Goal: Information Seeking & Learning: Learn about a topic

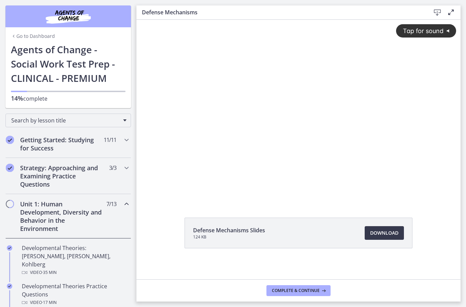
click at [303, 131] on div "Tap for sound @keyframes VOLUME_SMALL_WAVE_FLASH { 0% { opacity: 0; } 33% { opa…" at bounding box center [298, 105] width 324 height 171
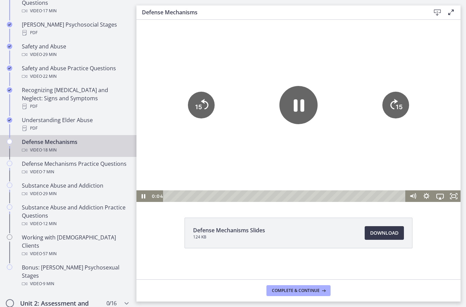
scroll to position [296, 0]
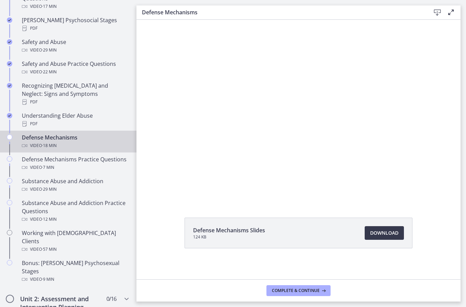
click at [236, 124] on div at bounding box center [298, 111] width 324 height 182
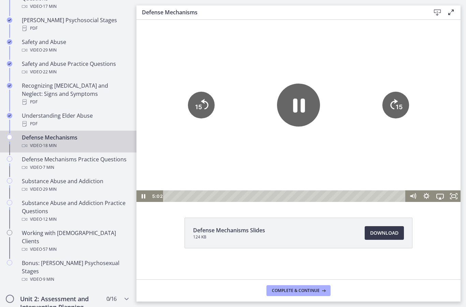
click at [295, 105] on icon "Pause" at bounding box center [299, 106] width 12 height 14
click at [210, 48] on div at bounding box center [298, 111] width 324 height 182
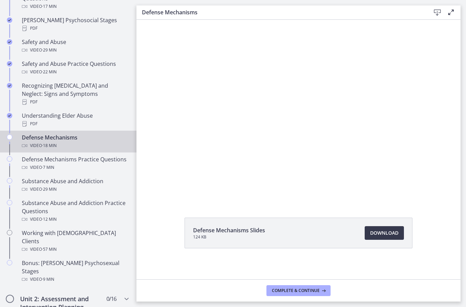
click at [242, 149] on div at bounding box center [298, 111] width 324 height 182
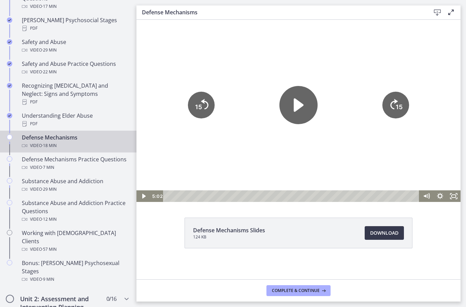
click at [287, 116] on icon "Play Video" at bounding box center [298, 105] width 38 height 38
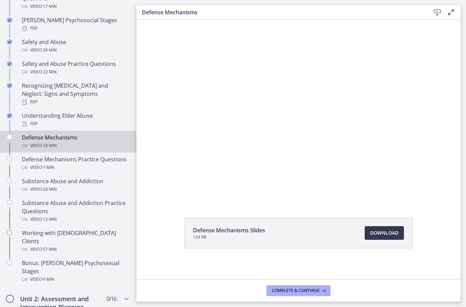
click at [220, 137] on div at bounding box center [298, 111] width 324 height 182
click at [294, 106] on icon "Pause" at bounding box center [299, 105] width 11 height 12
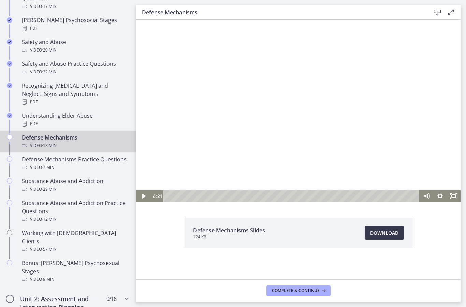
click at [227, 60] on div at bounding box center [298, 111] width 324 height 182
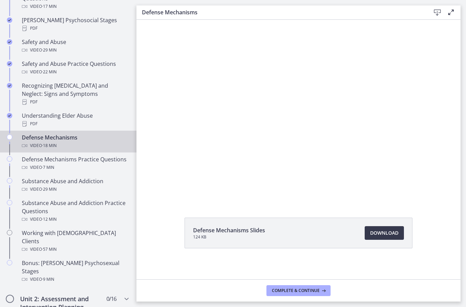
click at [238, 125] on div at bounding box center [298, 111] width 324 height 182
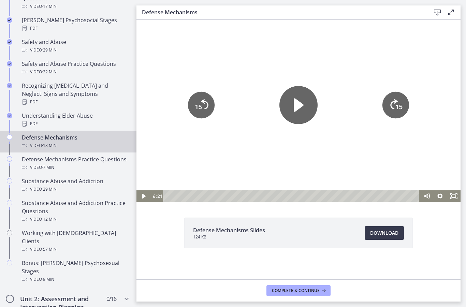
click at [292, 113] on icon "Play Video" at bounding box center [298, 105] width 38 height 38
click at [213, 66] on div at bounding box center [298, 111] width 324 height 182
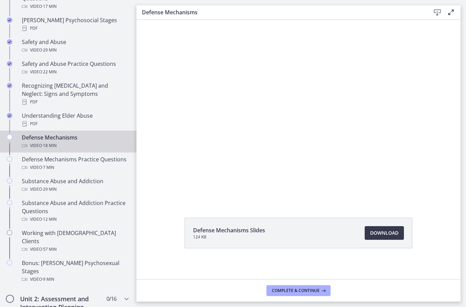
click at [258, 134] on div at bounding box center [298, 111] width 324 height 182
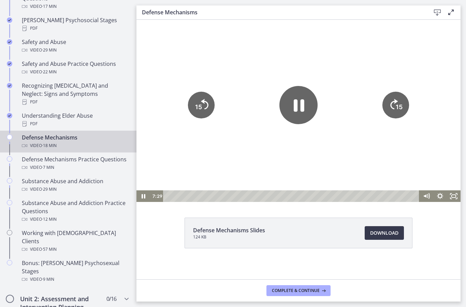
click at [297, 111] on icon "Pause" at bounding box center [299, 105] width 11 height 12
click at [306, 105] on icon "Play Video" at bounding box center [298, 105] width 43 height 43
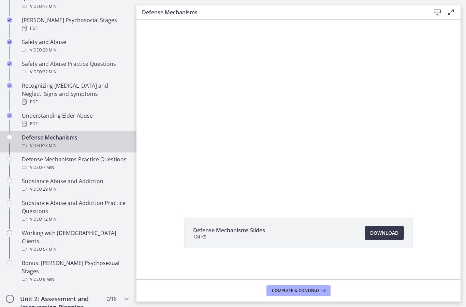
click at [308, 115] on div at bounding box center [298, 111] width 324 height 182
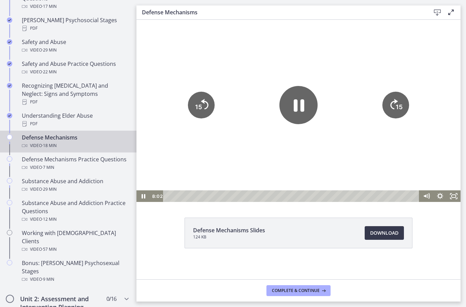
click at [297, 102] on icon "Pause" at bounding box center [299, 105] width 11 height 12
click at [292, 101] on icon "Play Video" at bounding box center [298, 105] width 43 height 43
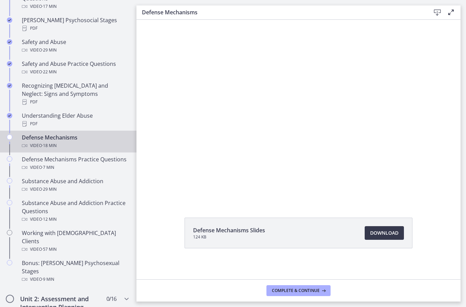
click at [153, 117] on div at bounding box center [298, 111] width 324 height 182
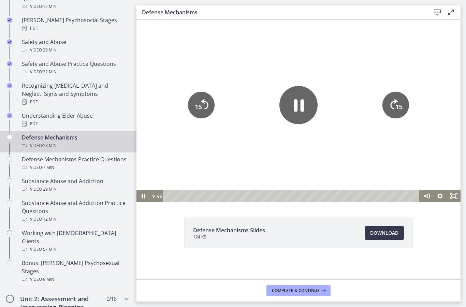
click at [141, 102] on div at bounding box center [298, 111] width 324 height 182
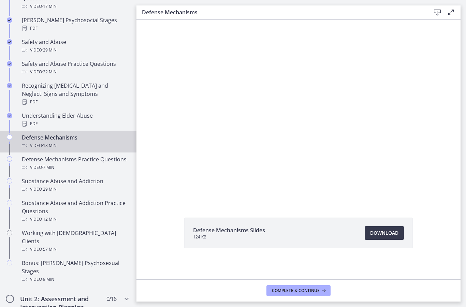
click at [153, 112] on div at bounding box center [298, 111] width 324 height 182
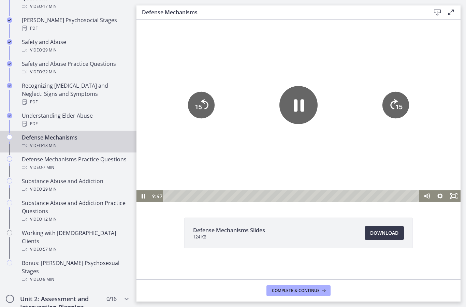
click at [152, 112] on div at bounding box center [298, 111] width 324 height 182
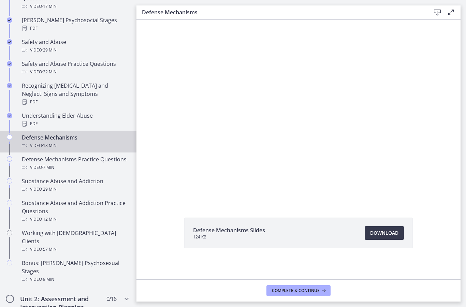
click at [169, 118] on div at bounding box center [298, 111] width 324 height 182
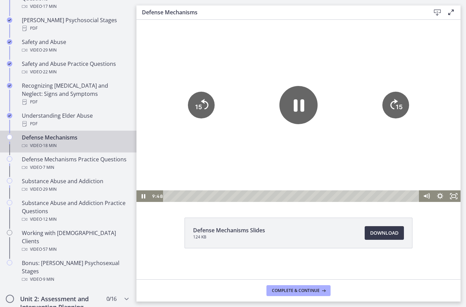
click at [186, 122] on div at bounding box center [298, 111] width 324 height 182
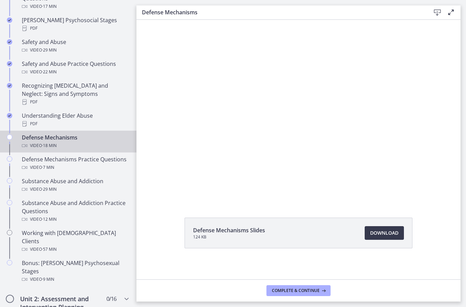
click at [186, 139] on div at bounding box center [298, 111] width 324 height 182
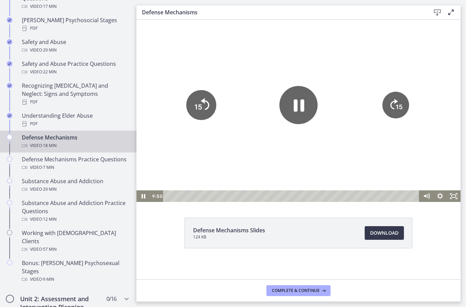
click at [198, 114] on icon "15" at bounding box center [201, 105] width 30 height 30
click at [245, 150] on div at bounding box center [298, 111] width 324 height 182
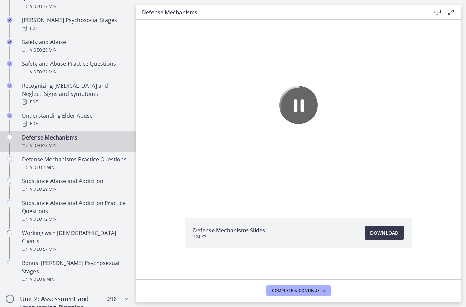
click at [215, 130] on div at bounding box center [298, 111] width 324 height 182
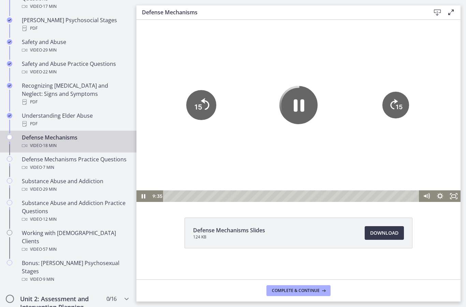
click at [195, 111] on icon "15" at bounding box center [201, 105] width 30 height 30
click at [195, 111] on icon "15" at bounding box center [201, 105] width 27 height 27
click at [197, 97] on icon "15" at bounding box center [201, 105] width 27 height 27
click at [193, 91] on icon "15" at bounding box center [200, 81] width 33 height 33
click at [193, 90] on icon "15" at bounding box center [200, 81] width 33 height 33
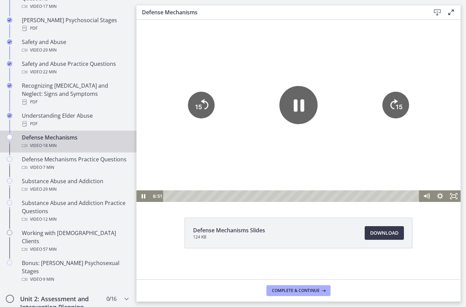
click at [200, 95] on icon "15" at bounding box center [201, 105] width 27 height 27
click at [200, 103] on tspan "15" at bounding box center [198, 106] width 7 height 7
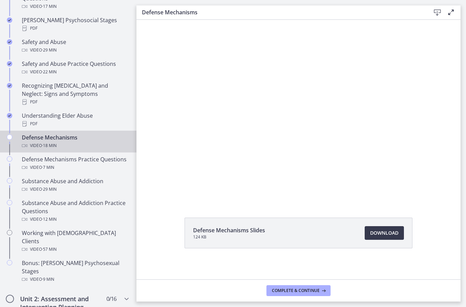
click at [165, 82] on div at bounding box center [298, 111] width 324 height 182
click at [235, 146] on div at bounding box center [298, 111] width 324 height 182
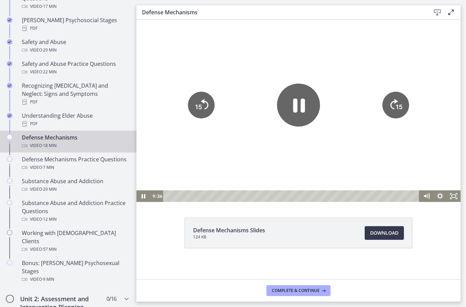
click at [293, 109] on icon "Pause" at bounding box center [298, 105] width 43 height 43
click at [221, 55] on div at bounding box center [298, 111] width 324 height 182
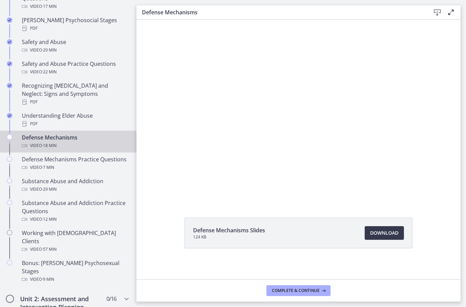
click at [343, 126] on div at bounding box center [298, 111] width 324 height 182
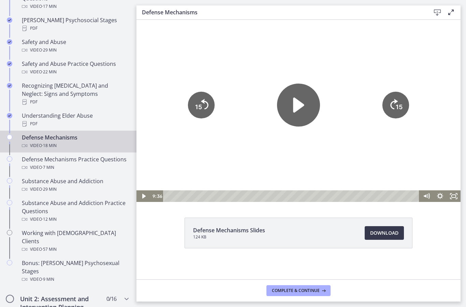
click at [290, 112] on icon "Play Video" at bounding box center [298, 105] width 43 height 43
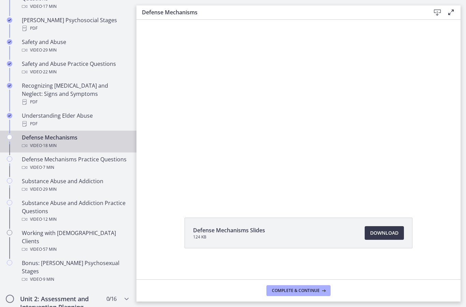
click at [262, 130] on div at bounding box center [298, 111] width 324 height 182
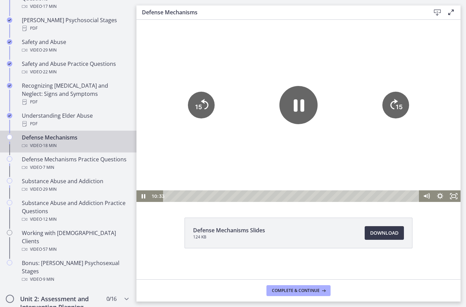
click at [291, 102] on icon "Pause" at bounding box center [298, 105] width 38 height 38
click at [233, 63] on div at bounding box center [298, 111] width 324 height 182
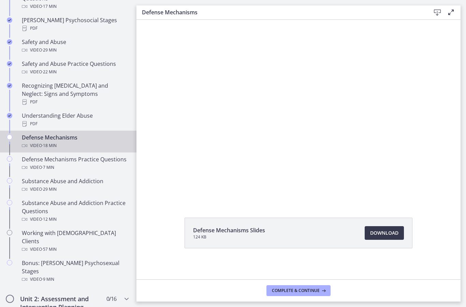
click at [187, 134] on div at bounding box center [298, 111] width 324 height 182
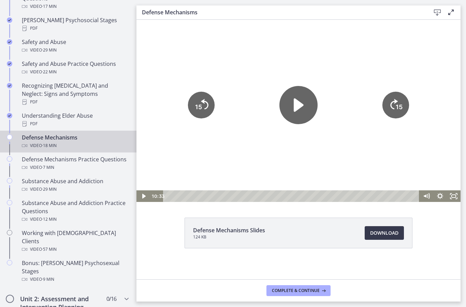
click at [162, 130] on div at bounding box center [298, 111] width 324 height 182
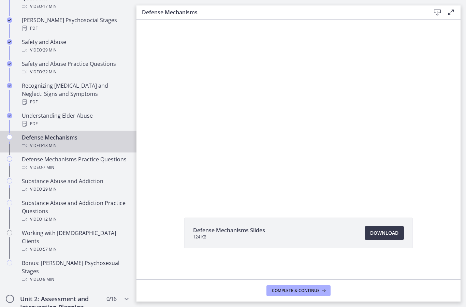
click at [313, 120] on div at bounding box center [298, 111] width 324 height 182
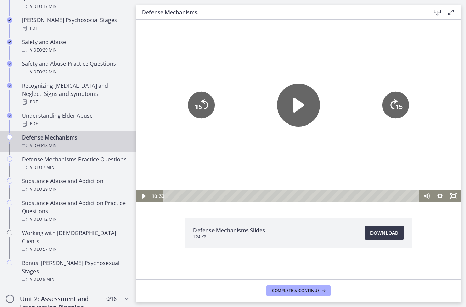
click at [309, 107] on icon "Play Video" at bounding box center [298, 105] width 43 height 43
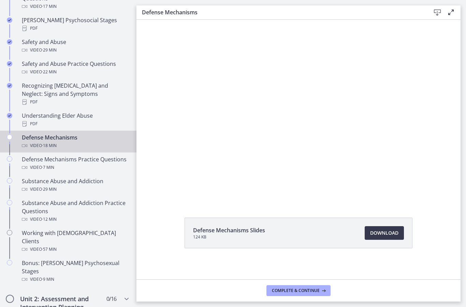
click at [226, 121] on div at bounding box center [298, 111] width 324 height 182
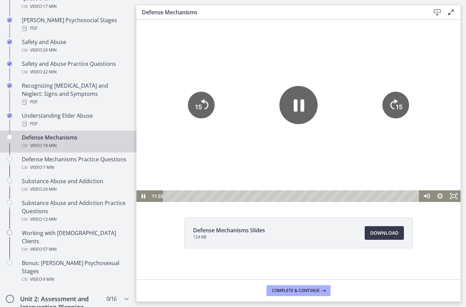
click at [198, 100] on icon "15" at bounding box center [201, 105] width 27 height 27
click at [203, 98] on icon "15" at bounding box center [200, 81] width 33 height 33
click at [203, 100] on icon "15" at bounding box center [201, 105] width 27 height 27
click at [202, 88] on tspan "15" at bounding box center [198, 83] width 9 height 9
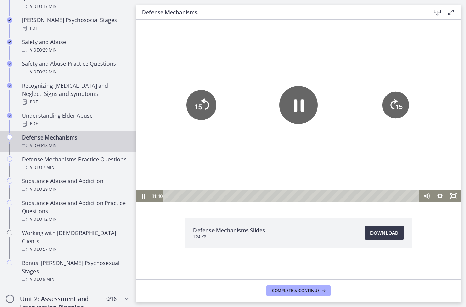
click at [202, 96] on icon "15" at bounding box center [200, 81] width 33 height 33
click at [191, 62] on div at bounding box center [298, 111] width 324 height 182
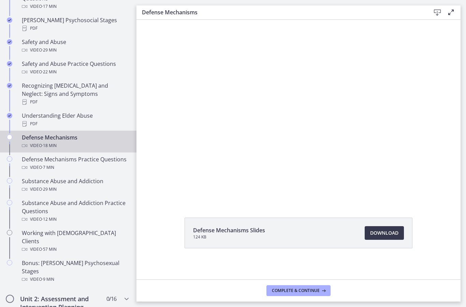
click at [169, 123] on div at bounding box center [298, 111] width 324 height 182
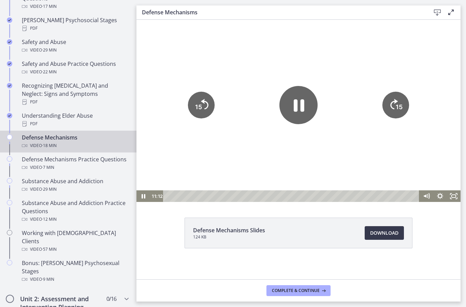
click at [192, 92] on icon "15" at bounding box center [201, 105] width 27 height 27
click at [192, 92] on icon "15" at bounding box center [200, 81] width 33 height 33
click at [325, 55] on div at bounding box center [298, 111] width 324 height 182
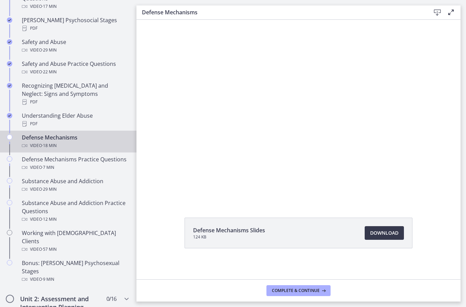
click at [154, 94] on div at bounding box center [298, 111] width 324 height 182
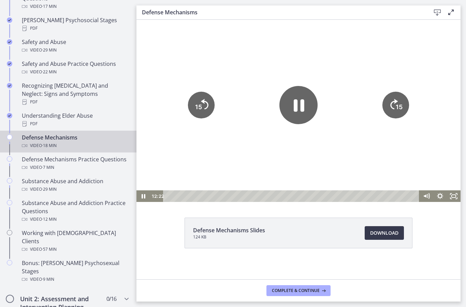
click at [147, 124] on div at bounding box center [298, 111] width 324 height 182
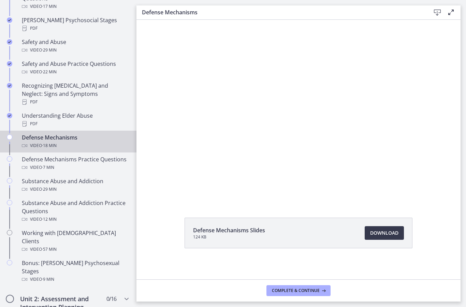
click at [145, 121] on div at bounding box center [298, 111] width 324 height 182
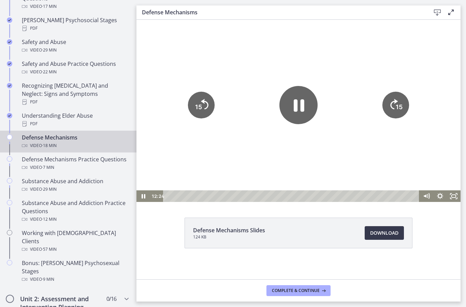
click at [140, 113] on div at bounding box center [298, 111] width 324 height 182
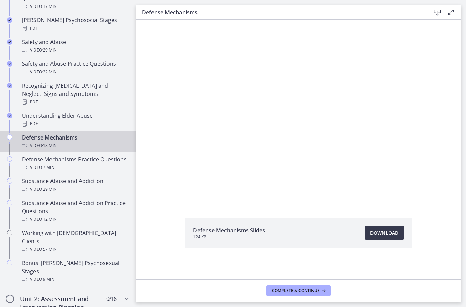
click at [150, 117] on div at bounding box center [298, 111] width 324 height 182
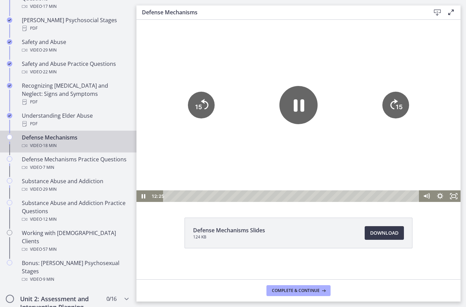
click at [144, 116] on div at bounding box center [298, 111] width 324 height 182
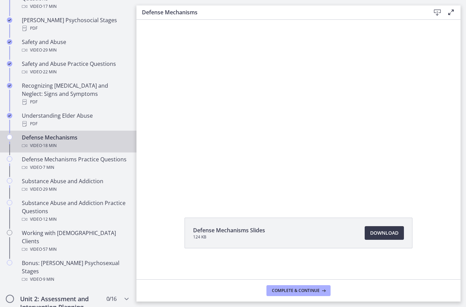
click at [145, 115] on div at bounding box center [298, 111] width 324 height 182
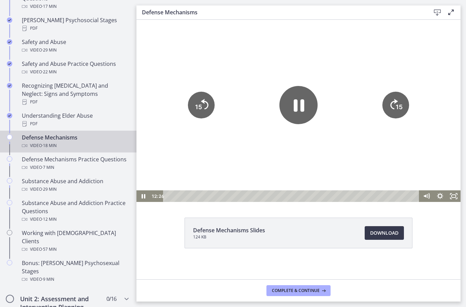
click at [148, 110] on div at bounding box center [298, 111] width 324 height 182
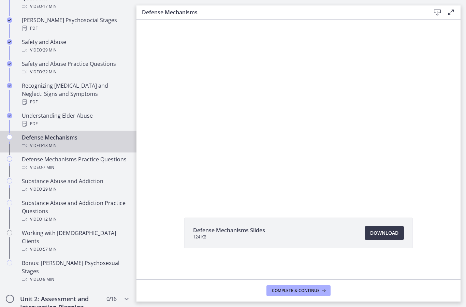
click at [178, 124] on div at bounding box center [298, 111] width 324 height 182
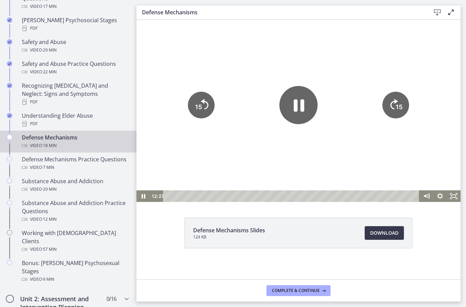
click at [196, 105] on tspan "15" at bounding box center [198, 106] width 7 height 7
click at [196, 105] on icon "15" at bounding box center [201, 105] width 27 height 27
click at [298, 105] on icon "Pause" at bounding box center [298, 105] width 38 height 38
click at [247, 68] on div at bounding box center [298, 111] width 324 height 182
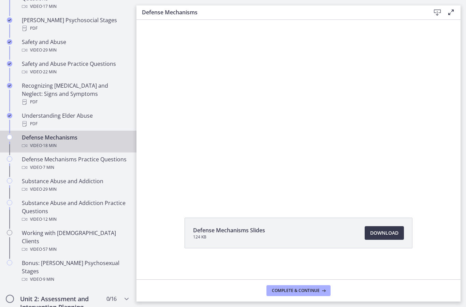
click at [246, 123] on div at bounding box center [298, 111] width 324 height 182
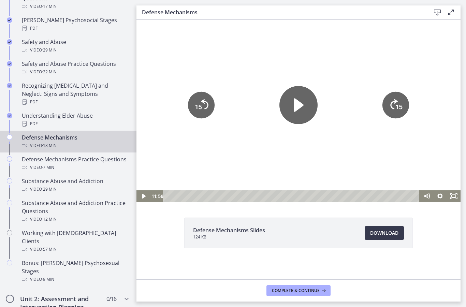
click at [304, 101] on icon "Play Video" at bounding box center [298, 105] width 38 height 38
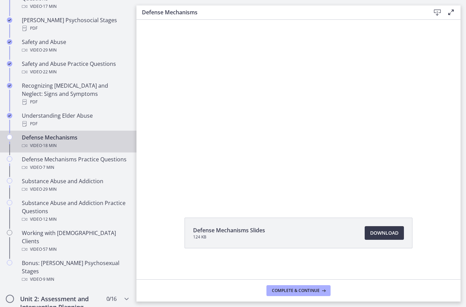
click at [398, 147] on div at bounding box center [298, 111] width 324 height 182
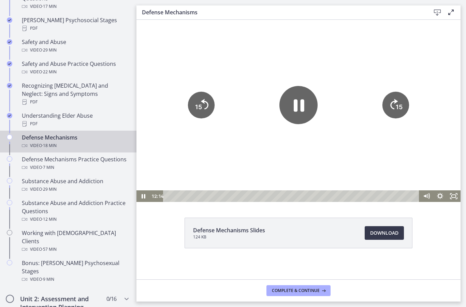
click at [398, 156] on div at bounding box center [298, 111] width 324 height 182
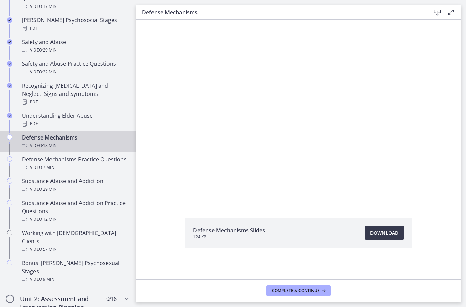
click at [374, 161] on div at bounding box center [298, 111] width 324 height 182
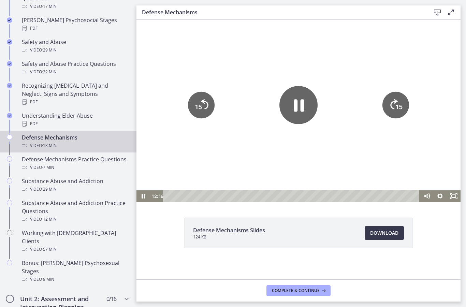
click at [198, 99] on icon "15" at bounding box center [201, 105] width 27 height 27
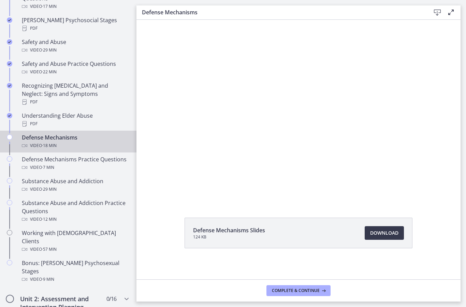
click at [190, 121] on div at bounding box center [298, 111] width 324 height 182
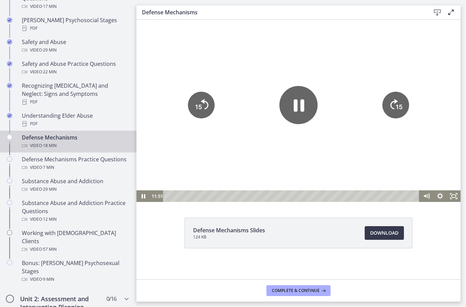
click at [160, 112] on div at bounding box center [298, 111] width 324 height 182
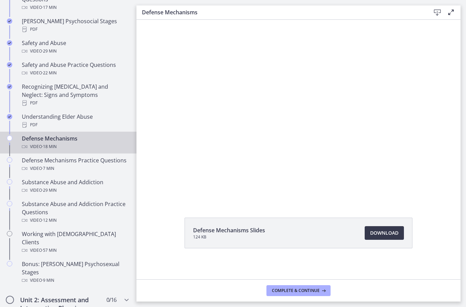
scroll to position [297, 0]
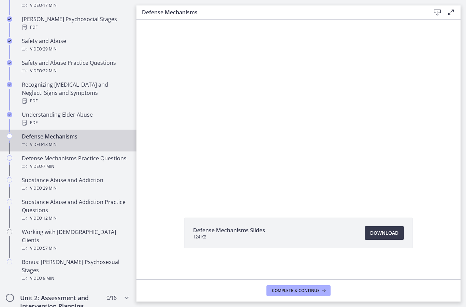
click at [182, 154] on div at bounding box center [298, 111] width 324 height 182
click at [184, 103] on div at bounding box center [298, 111] width 324 height 182
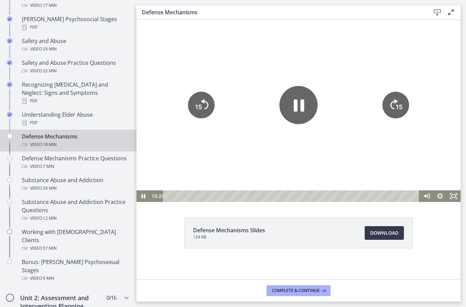
click at [196, 104] on tspan "15" at bounding box center [198, 106] width 7 height 7
click at [194, 103] on icon "15" at bounding box center [201, 105] width 27 height 27
click at [194, 102] on icon "15" at bounding box center [201, 105] width 27 height 27
click at [194, 105] on icon "15" at bounding box center [201, 105] width 27 height 27
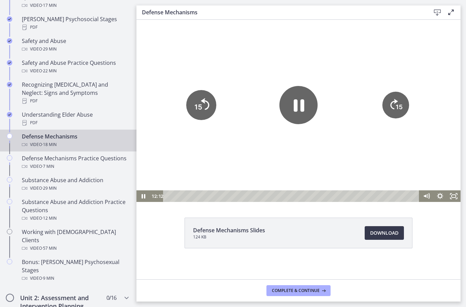
click at [195, 104] on icon "15" at bounding box center [201, 105] width 30 height 30
click at [195, 104] on icon "15" at bounding box center [201, 105] width 27 height 27
click at [194, 106] on icon "15" at bounding box center [201, 105] width 27 height 27
click at [194, 106] on icon "15" at bounding box center [201, 105] width 30 height 30
click at [191, 106] on icon "15" at bounding box center [201, 105] width 30 height 30
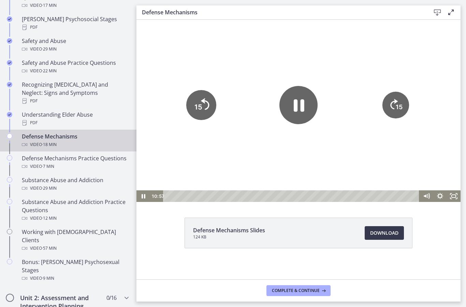
click at [191, 106] on icon "15" at bounding box center [201, 105] width 30 height 30
click at [195, 112] on icon "15" at bounding box center [201, 105] width 27 height 27
click at [386, 105] on icon "15" at bounding box center [395, 105] width 27 height 27
click at [386, 98] on icon "15" at bounding box center [395, 81] width 33 height 33
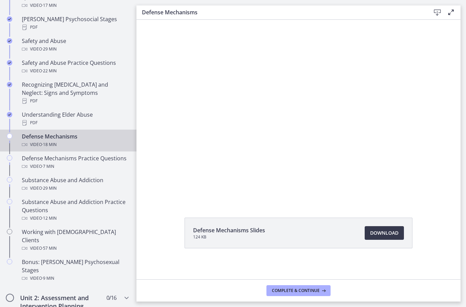
click at [374, 142] on div at bounding box center [298, 111] width 324 height 182
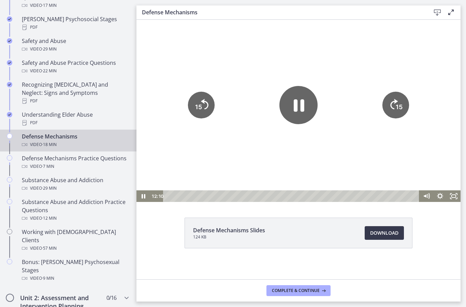
click at [372, 145] on div at bounding box center [298, 111] width 324 height 182
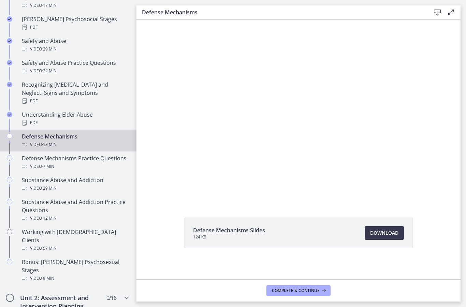
click at [389, 133] on div at bounding box center [298, 111] width 324 height 182
click at [248, 130] on div at bounding box center [298, 111] width 324 height 182
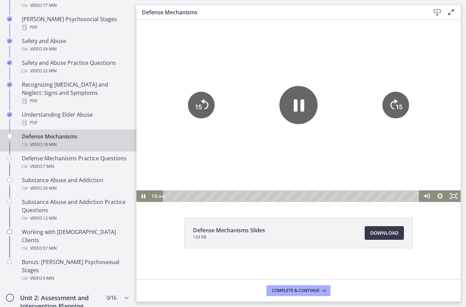
click at [207, 103] on icon "15" at bounding box center [201, 105] width 27 height 27
click at [207, 103] on icon "15" at bounding box center [201, 105] width 30 height 30
click at [339, 66] on div at bounding box center [298, 111] width 324 height 182
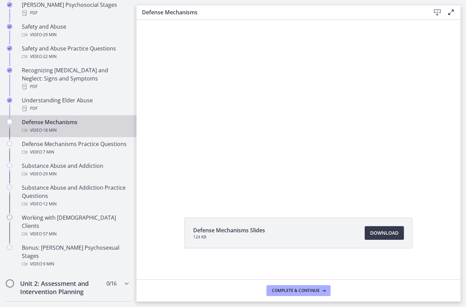
scroll to position [312, 0]
click at [186, 146] on div at bounding box center [298, 111] width 324 height 182
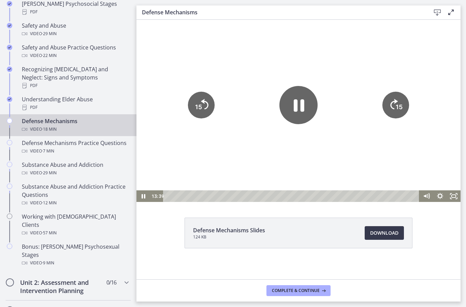
click at [291, 99] on icon "Pause" at bounding box center [298, 105] width 38 height 38
click at [195, 51] on div at bounding box center [298, 111] width 324 height 182
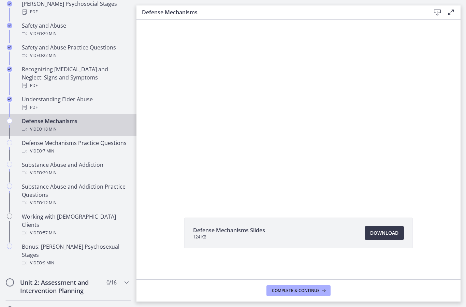
click at [320, 137] on div at bounding box center [298, 111] width 324 height 182
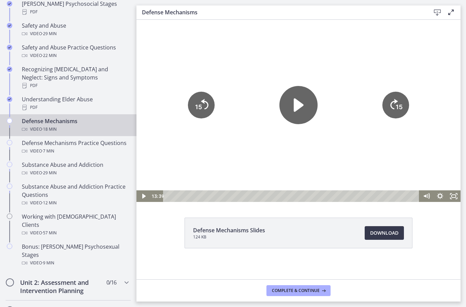
click at [291, 104] on icon "Play Video" at bounding box center [298, 105] width 38 height 38
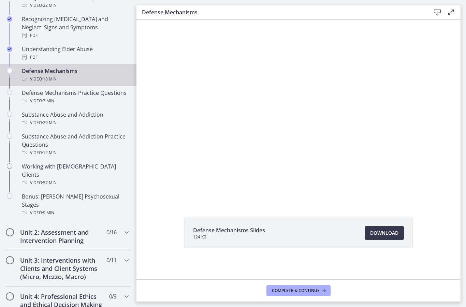
scroll to position [358, 0]
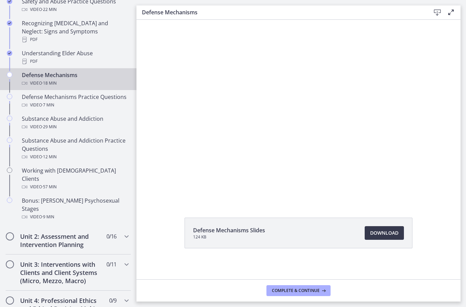
click at [245, 127] on div at bounding box center [298, 111] width 324 height 182
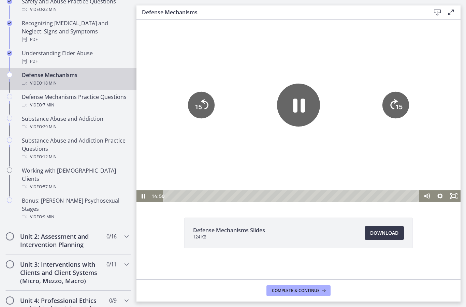
click at [299, 101] on icon "Pause" at bounding box center [298, 105] width 43 height 43
click at [252, 58] on div at bounding box center [298, 111] width 324 height 182
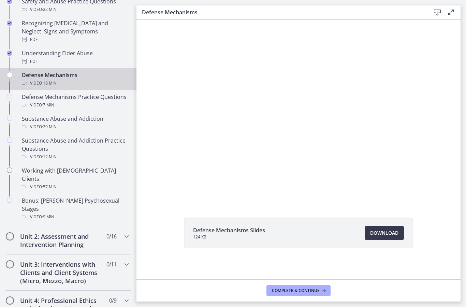
click at [304, 89] on div at bounding box center [298, 111] width 324 height 182
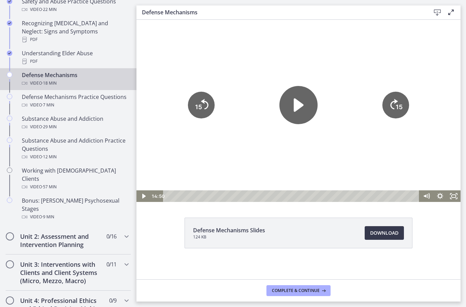
click at [294, 105] on icon "Play Video" at bounding box center [299, 104] width 10 height 13
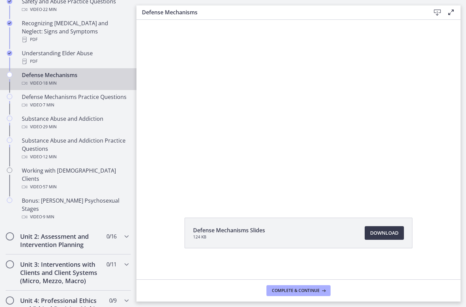
click at [177, 113] on div at bounding box center [298, 111] width 324 height 182
click at [326, 107] on div at bounding box center [298, 111] width 324 height 182
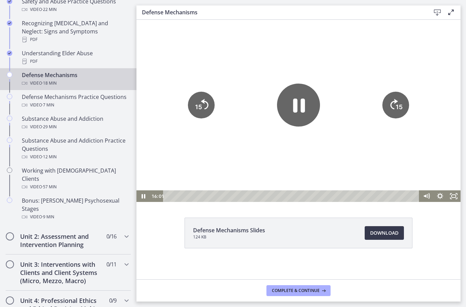
click at [300, 119] on icon "Pause" at bounding box center [298, 105] width 43 height 43
click at [312, 100] on icon "Play Video" at bounding box center [298, 105] width 38 height 38
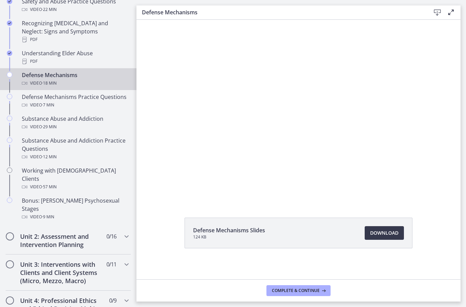
click at [448, 151] on div at bounding box center [298, 111] width 324 height 182
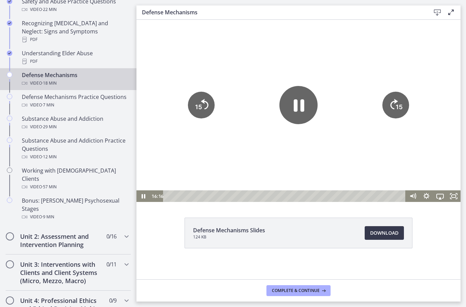
click at [444, 128] on div at bounding box center [298, 111] width 324 height 182
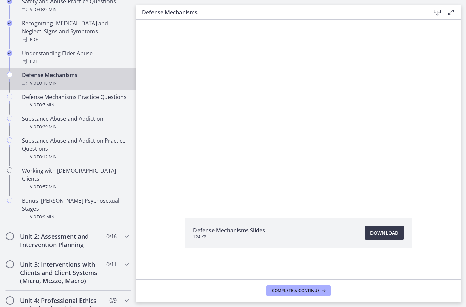
click at [180, 125] on div at bounding box center [298, 111] width 324 height 182
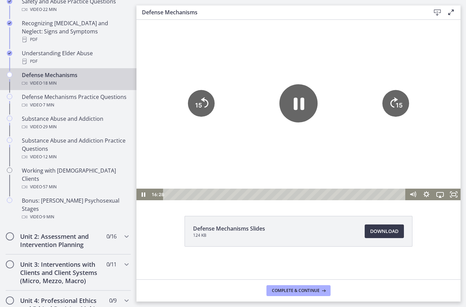
scroll to position [2, 0]
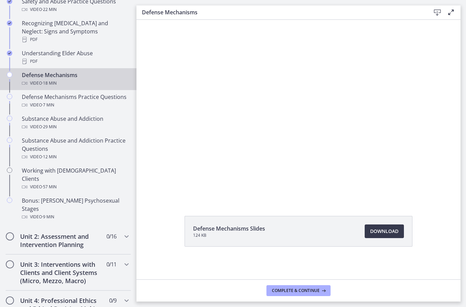
click at [246, 106] on div at bounding box center [298, 109] width 324 height 182
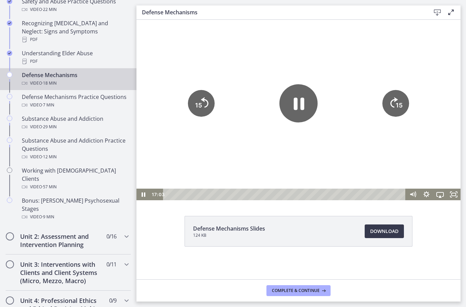
click at [210, 101] on icon "15" at bounding box center [201, 103] width 27 height 27
click at [214, 102] on icon "15" at bounding box center [201, 103] width 30 height 30
click at [214, 101] on icon "15" at bounding box center [201, 103] width 27 height 27
click at [339, 58] on div at bounding box center [298, 109] width 324 height 182
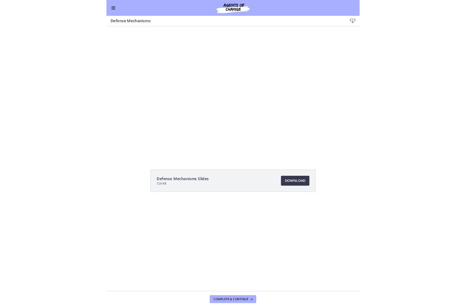
scroll to position [0, 0]
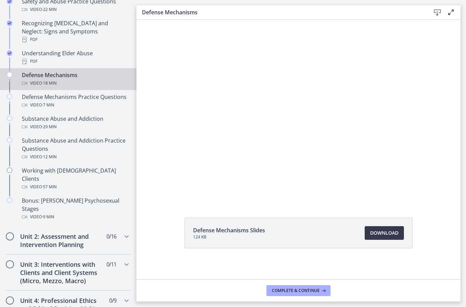
click at [307, 105] on div at bounding box center [298, 111] width 324 height 182
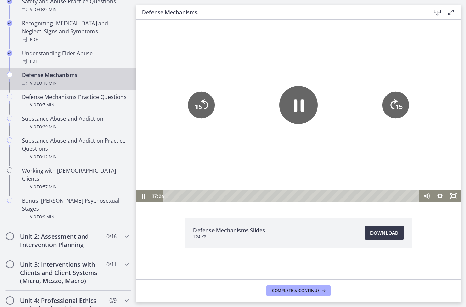
click at [278, 119] on div at bounding box center [298, 111] width 324 height 182
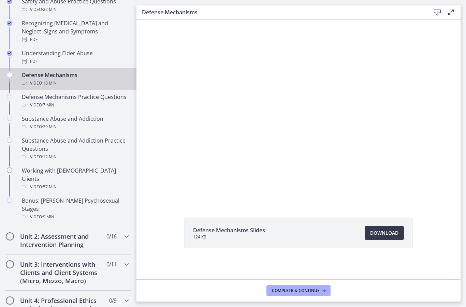
click at [207, 103] on div at bounding box center [298, 111] width 324 height 182
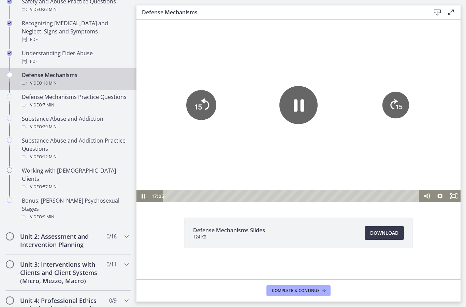
click at [207, 108] on icon "Skip back 15 seconds" at bounding box center [205, 104] width 9 height 12
click at [306, 112] on icon "Pause" at bounding box center [298, 105] width 38 height 38
click at [304, 112] on icon "Play Video" at bounding box center [298, 105] width 38 height 38
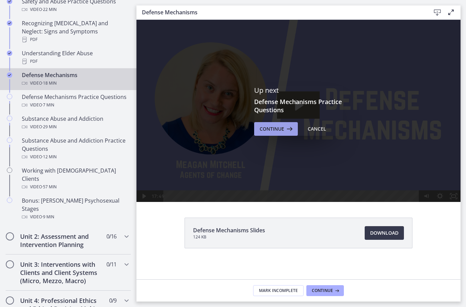
click at [275, 132] on span "Continue" at bounding box center [272, 129] width 25 height 8
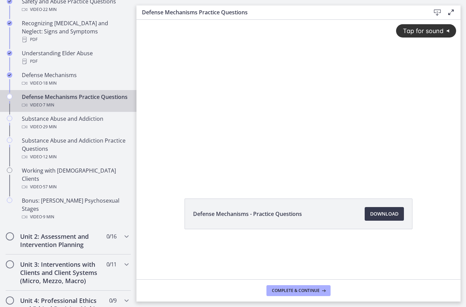
click at [198, 167] on div "Tap for sound @keyframes VOLUME_SMALL_WAVE_FLASH { 0% { opacity: 0; } 33% { opa…" at bounding box center [298, 95] width 324 height 151
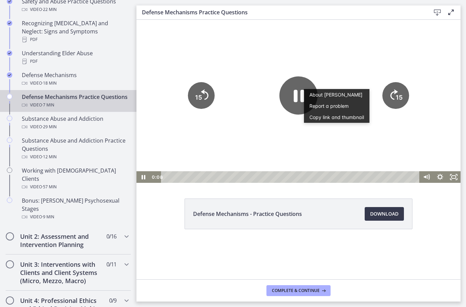
click at [293, 91] on icon "Pause" at bounding box center [298, 95] width 38 height 38
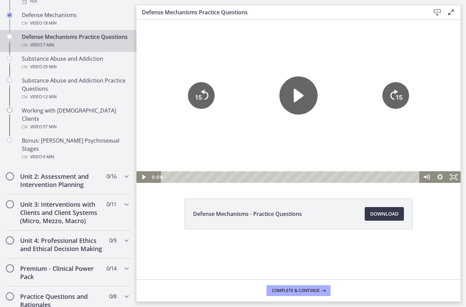
scroll to position [418, 0]
click at [28, 172] on h2 "Unit 2: Assessment and Intervention Planning" at bounding box center [61, 180] width 83 height 16
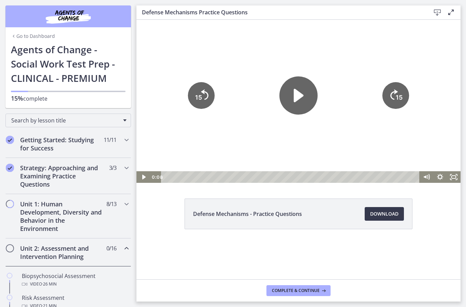
scroll to position [0, 0]
click at [41, 254] on h2 "Unit 2: Assessment and Intervention Planning" at bounding box center [61, 252] width 83 height 16
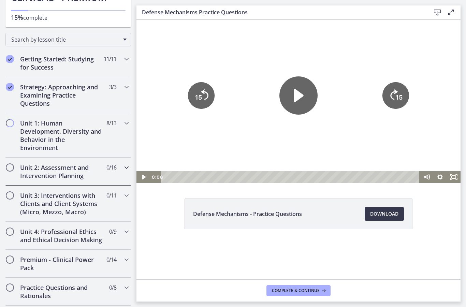
scroll to position [82, 0]
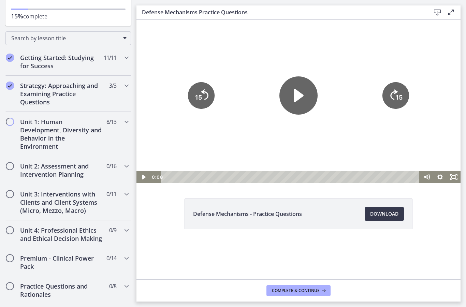
click at [450, 175] on icon "Fullscreen" at bounding box center [450, 174] width 1 height 1
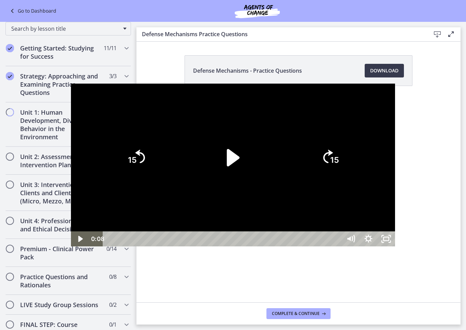
click at [71, 247] on div at bounding box center [233, 165] width 324 height 163
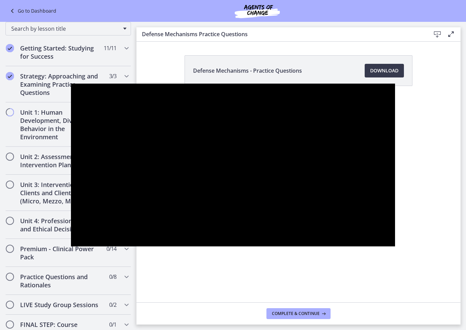
click at [71, 247] on div at bounding box center [233, 165] width 324 height 163
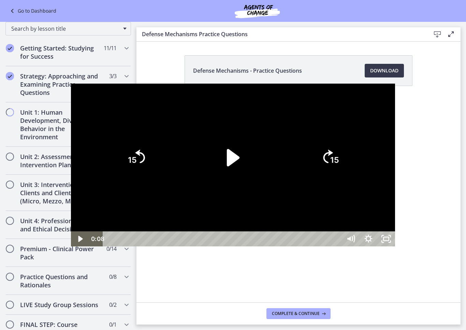
click at [71, 157] on div at bounding box center [233, 165] width 324 height 163
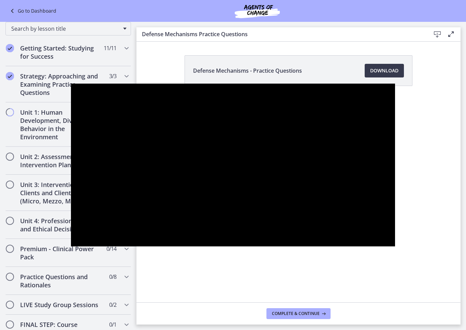
click at [71, 247] on div at bounding box center [233, 165] width 324 height 163
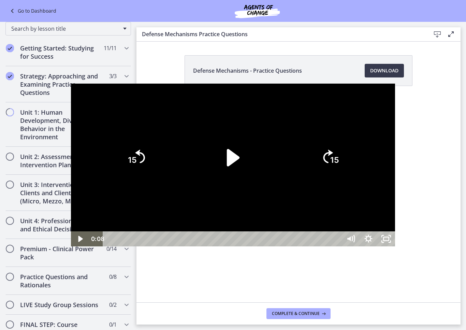
click at [71, 148] on div at bounding box center [233, 165] width 324 height 163
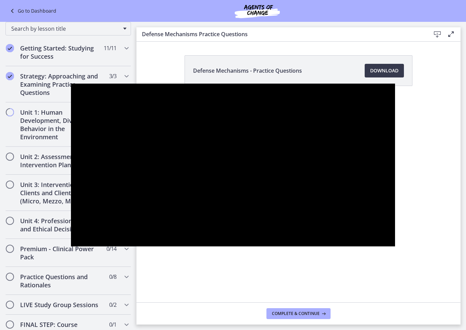
click at [71, 247] on div at bounding box center [233, 165] width 324 height 163
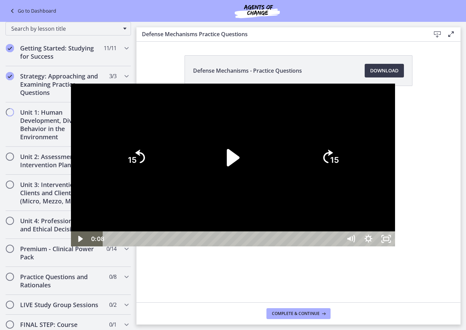
click at [71, 151] on div at bounding box center [233, 165] width 324 height 163
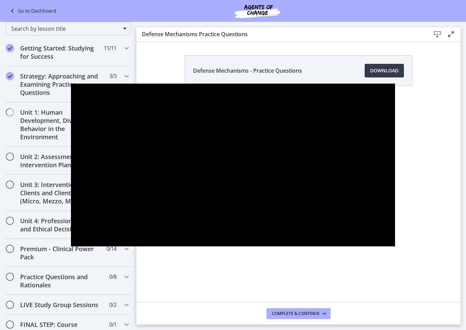
click at [71, 247] on div at bounding box center [233, 165] width 324 height 163
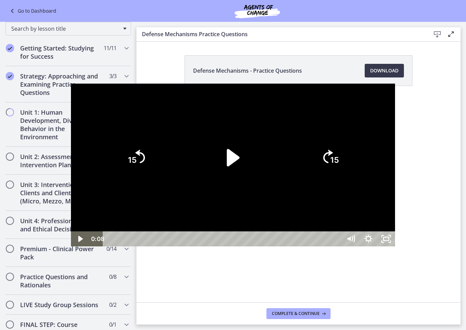
click at [76, 247] on div at bounding box center [233, 165] width 324 height 163
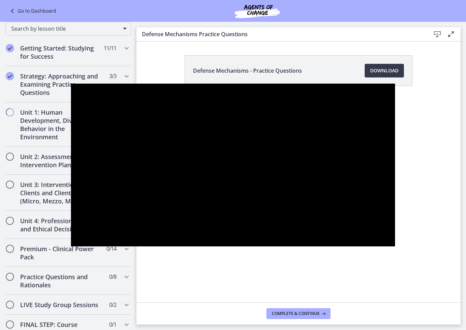
click at [71, 241] on div at bounding box center [233, 165] width 324 height 163
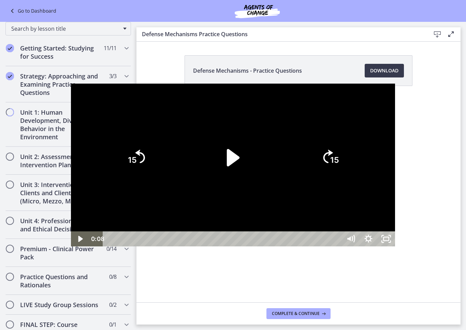
click at [71, 247] on div at bounding box center [233, 165] width 324 height 163
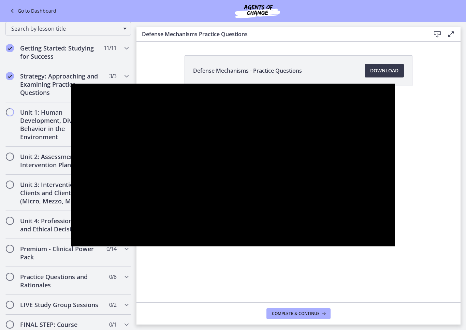
click at [71, 247] on div at bounding box center [233, 165] width 324 height 163
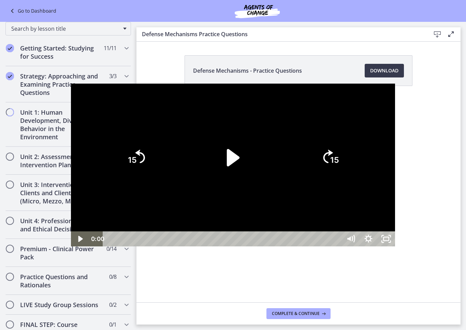
click at [72, 246] on icon "Play Video" at bounding box center [81, 238] width 18 height 15
click at [77, 242] on icon "Pause" at bounding box center [80, 239] width 6 height 7
click at [71, 175] on div at bounding box center [233, 165] width 324 height 163
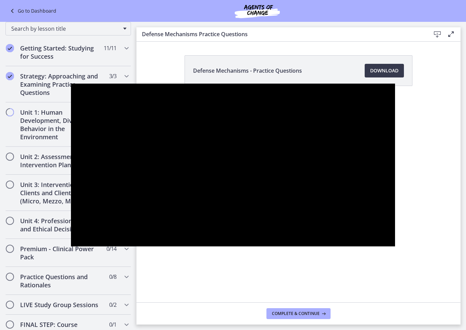
click at [71, 247] on div at bounding box center [233, 165] width 324 height 163
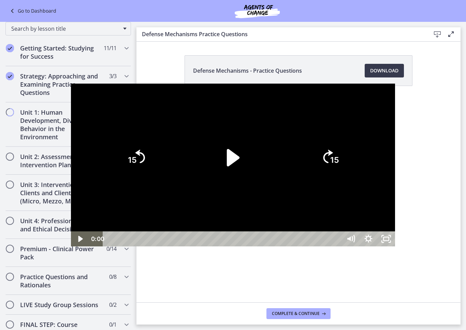
click at [71, 175] on div at bounding box center [233, 165] width 324 height 163
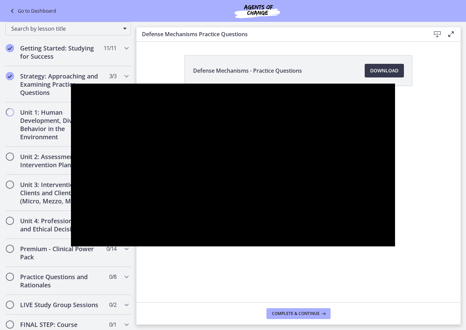
click at [71, 182] on div at bounding box center [233, 165] width 324 height 163
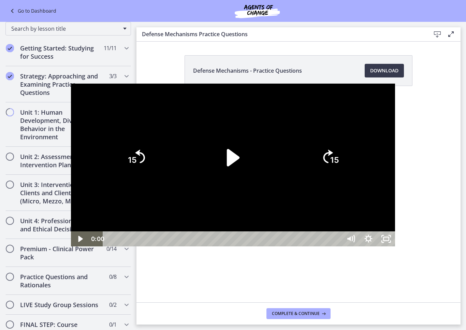
click at [236, 172] on icon "Play Video" at bounding box center [233, 158] width 50 height 50
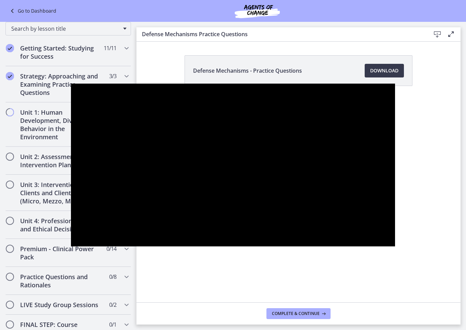
click at [120, 186] on div at bounding box center [233, 165] width 324 height 163
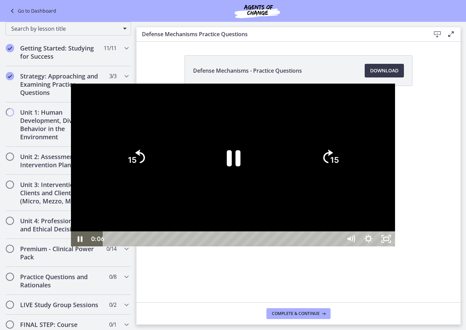
click at [223, 187] on div at bounding box center [233, 165] width 324 height 163
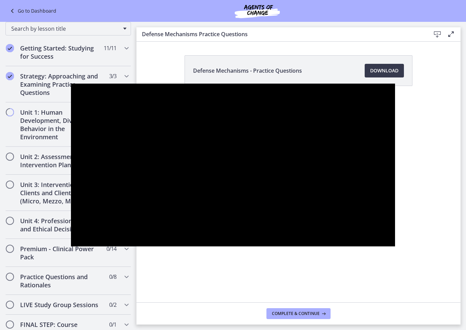
click at [233, 160] on div at bounding box center [233, 165] width 324 height 163
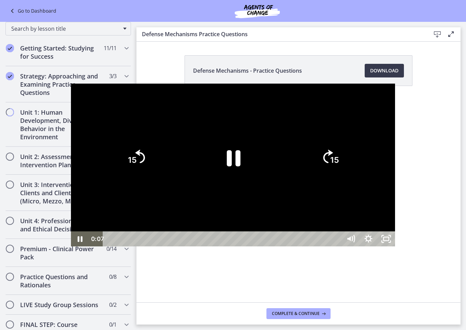
click at [230, 153] on icon "Pause" at bounding box center [234, 158] width 14 height 16
click at [72, 247] on div at bounding box center [233, 165] width 324 height 163
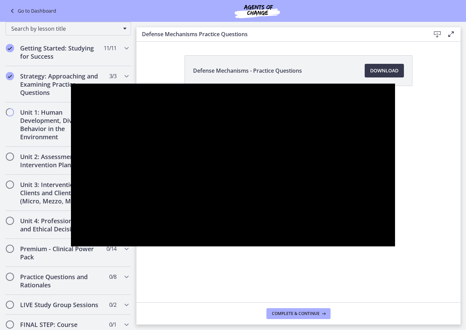
click at [71, 245] on div at bounding box center [233, 165] width 324 height 163
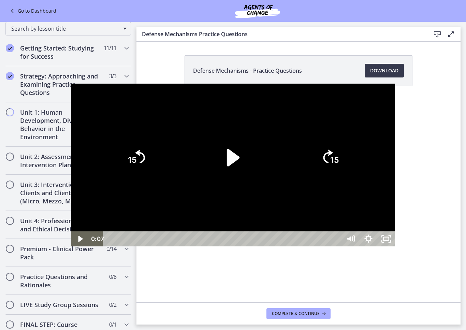
click at [71, 227] on div at bounding box center [233, 165] width 324 height 163
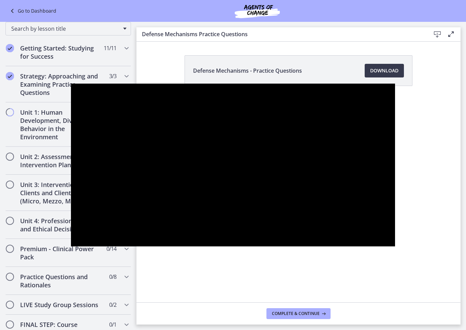
click at [71, 246] on div at bounding box center [233, 165] width 324 height 163
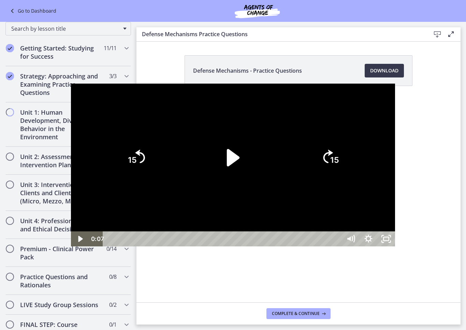
click at [71, 161] on div at bounding box center [233, 165] width 324 height 163
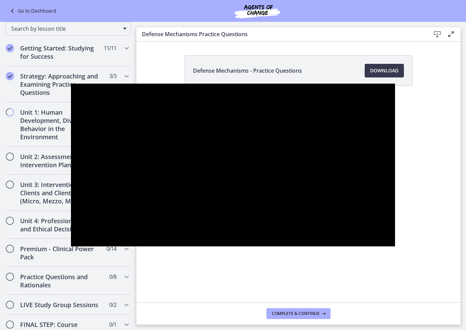
click at [71, 192] on div at bounding box center [233, 165] width 324 height 163
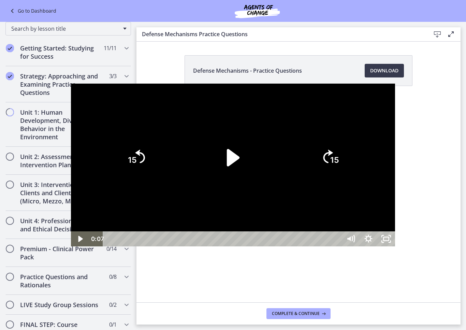
click at [71, 243] on div at bounding box center [233, 165] width 324 height 163
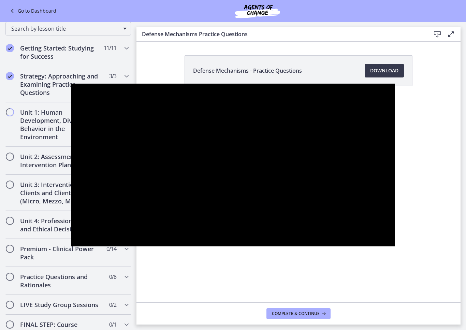
click at [166, 148] on div at bounding box center [233, 165] width 324 height 163
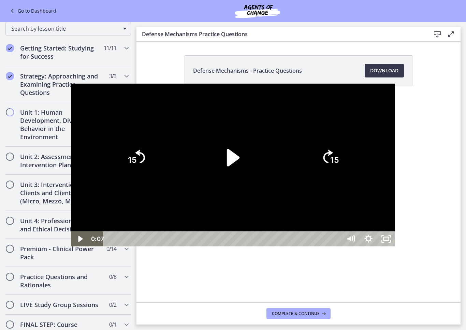
click at [219, 158] on icon "Play Video" at bounding box center [233, 158] width 50 height 50
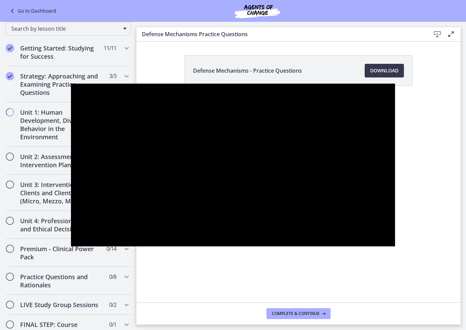
click at [71, 247] on div at bounding box center [233, 165] width 324 height 163
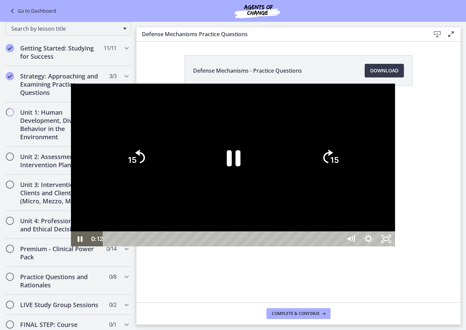
click at [231, 169] on icon "Pause" at bounding box center [233, 158] width 50 height 50
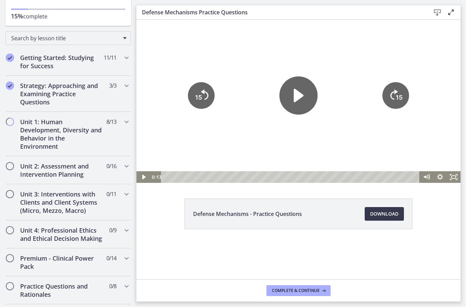
click at [457, 181] on icon "Fullscreen" at bounding box center [454, 177] width 14 height 12
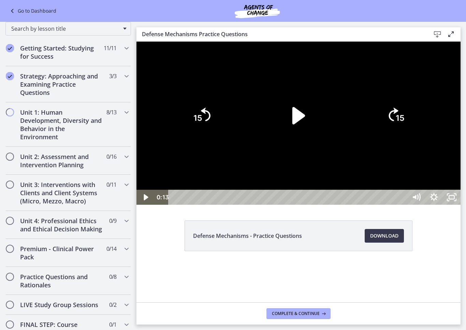
click at [323, 140] on icon "Play Video" at bounding box center [298, 116] width 50 height 50
click at [323, 140] on icon "Pause" at bounding box center [298, 116] width 50 height 50
click at [149, 171] on div at bounding box center [298, 123] width 324 height 163
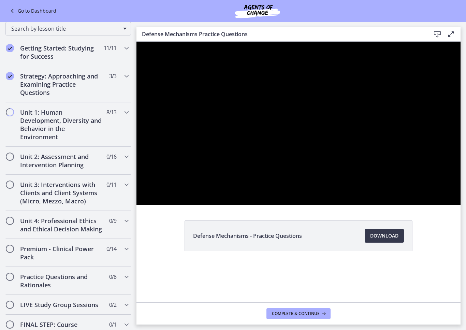
click at [150, 166] on div at bounding box center [298, 123] width 324 height 163
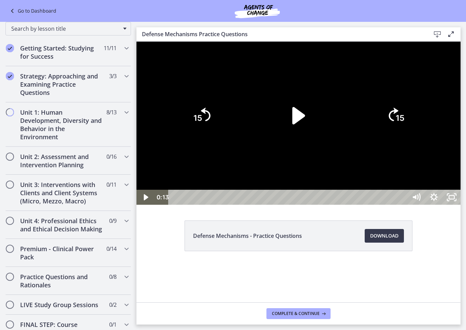
click at [411, 205] on div at bounding box center [298, 123] width 324 height 163
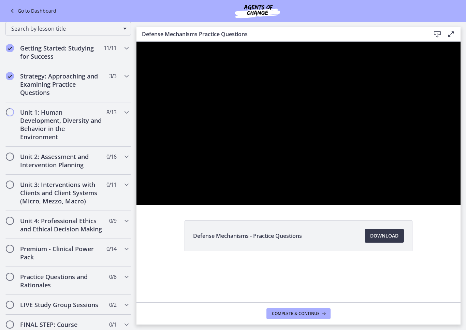
click at [460, 205] on div at bounding box center [298, 123] width 324 height 163
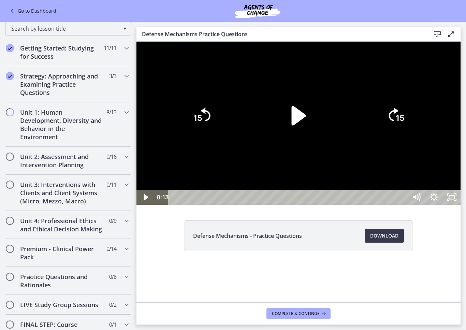
click at [326, 144] on icon "Play Video" at bounding box center [298, 116] width 56 height 56
click at [460, 205] on div at bounding box center [298, 123] width 324 height 163
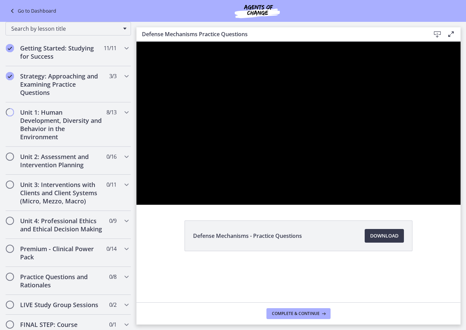
click at [316, 205] on div at bounding box center [298, 123] width 324 height 163
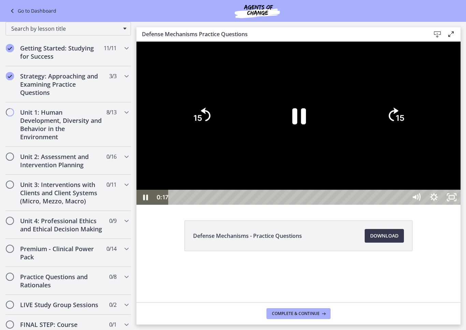
click at [323, 140] on icon "Pause" at bounding box center [298, 116] width 50 height 50
click at [323, 140] on icon "Play Video" at bounding box center [298, 116] width 50 height 50
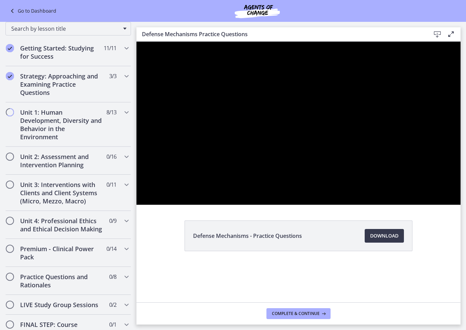
click at [322, 205] on div at bounding box center [298, 123] width 324 height 163
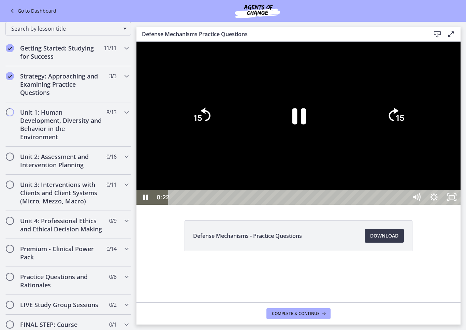
click at [453, 173] on div at bounding box center [298, 123] width 324 height 163
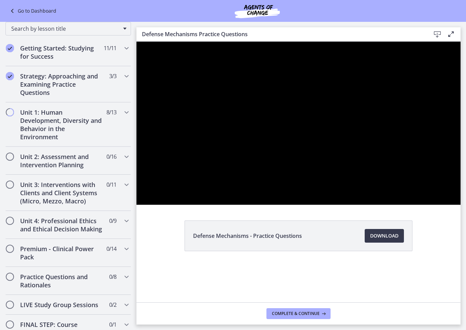
click at [329, 205] on div at bounding box center [298, 123] width 324 height 163
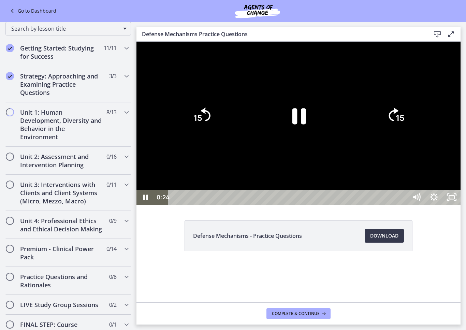
click at [239, 149] on div at bounding box center [298, 123] width 324 height 163
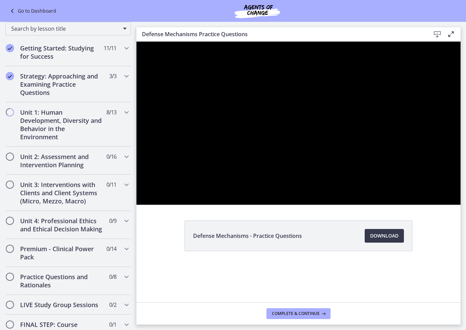
click at [240, 205] on div at bounding box center [298, 123] width 324 height 163
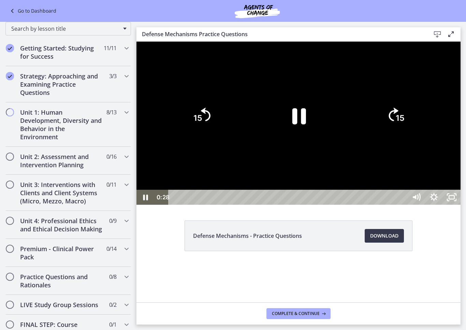
click at [230, 205] on div at bounding box center [298, 123] width 324 height 163
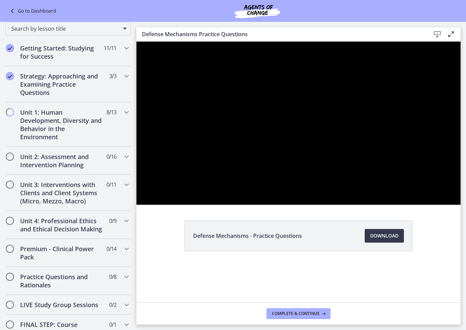
click at [230, 205] on div at bounding box center [298, 123] width 324 height 163
click at [206, 205] on div at bounding box center [298, 123] width 324 height 163
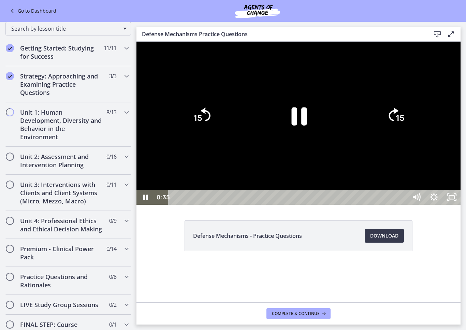
click at [326, 144] on icon "Pause" at bounding box center [298, 116] width 56 height 56
click at [173, 137] on div at bounding box center [298, 123] width 324 height 163
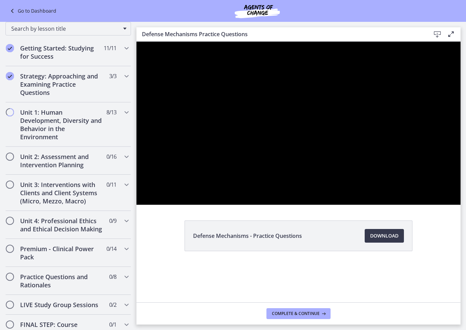
click at [148, 196] on div at bounding box center [298, 123] width 324 height 163
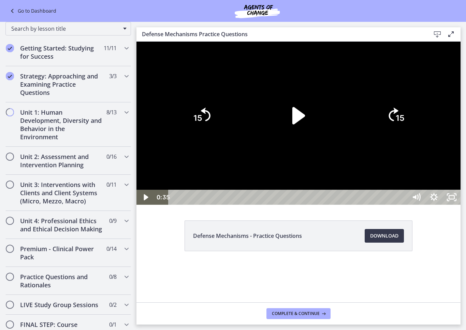
click at [169, 135] on div at bounding box center [298, 123] width 324 height 163
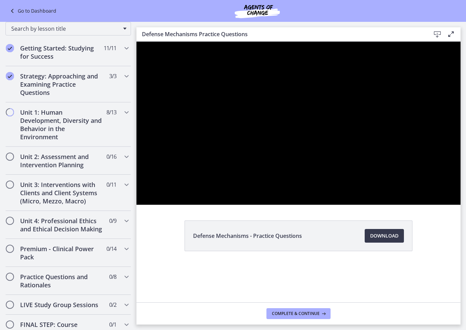
click at [245, 205] on div at bounding box center [298, 123] width 324 height 163
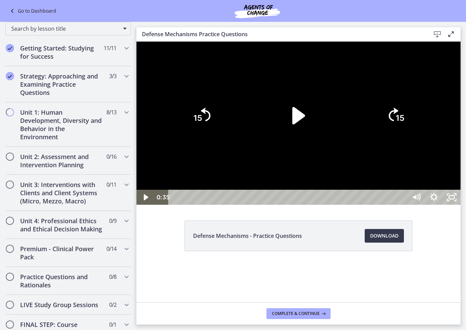
click at [240, 205] on div at bounding box center [298, 123] width 324 height 163
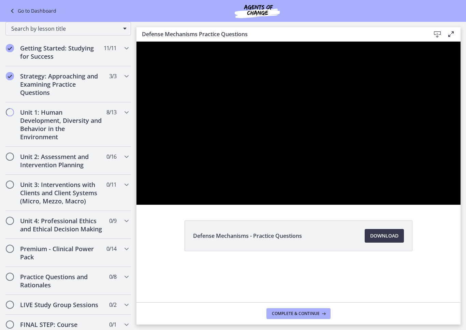
click at [241, 205] on div at bounding box center [298, 123] width 324 height 163
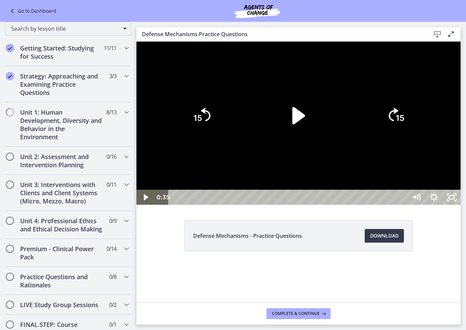
click at [239, 205] on div at bounding box center [298, 123] width 324 height 163
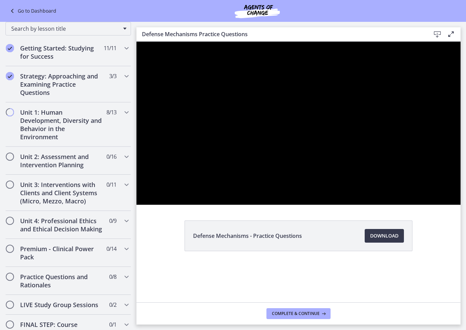
click at [460, 205] on div at bounding box center [298, 123] width 324 height 163
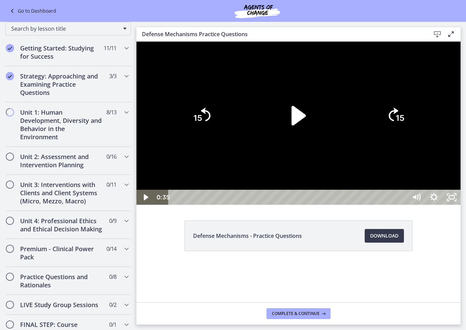
click at [326, 144] on icon "Play Video" at bounding box center [298, 116] width 56 height 56
click at [323, 140] on icon "Pause" at bounding box center [298, 116] width 50 height 50
click at [460, 205] on div at bounding box center [298, 123] width 324 height 163
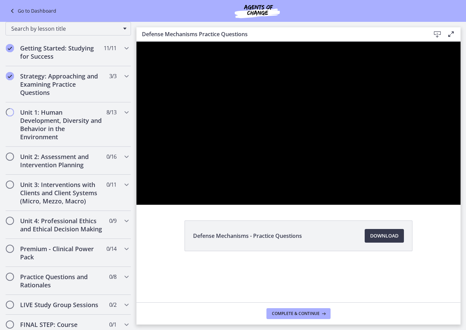
click at [460, 205] on div at bounding box center [298, 123] width 324 height 163
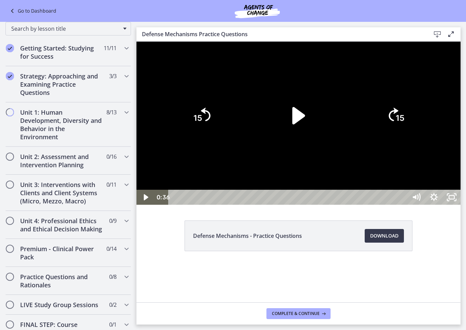
click at [331, 205] on div at bounding box center [298, 123] width 324 height 163
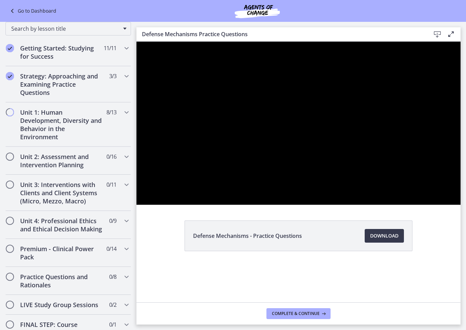
click at [330, 205] on div at bounding box center [298, 123] width 324 height 163
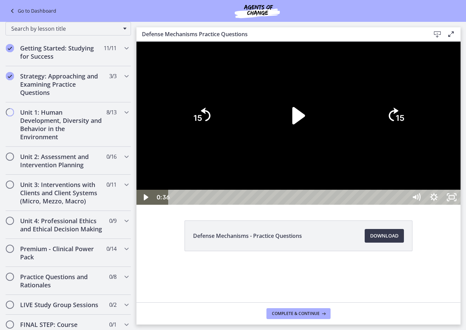
click at [332, 205] on div at bounding box center [298, 123] width 324 height 163
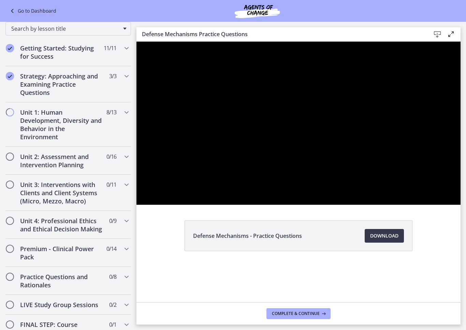
click at [330, 205] on div at bounding box center [298, 123] width 324 height 163
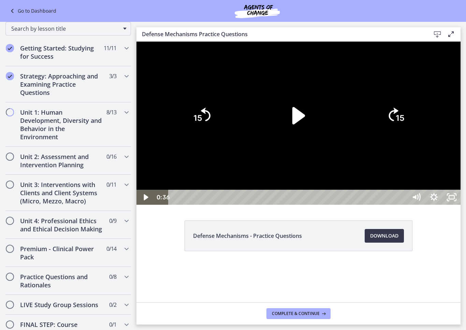
click at [323, 140] on icon "Play Video" at bounding box center [298, 116] width 50 height 50
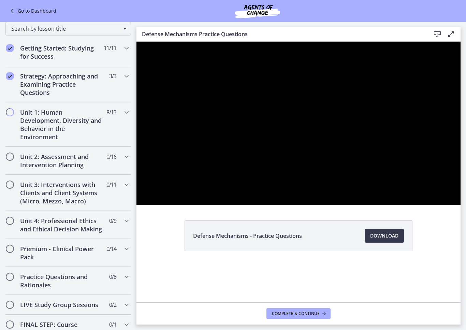
click at [375, 196] on div at bounding box center [298, 123] width 324 height 163
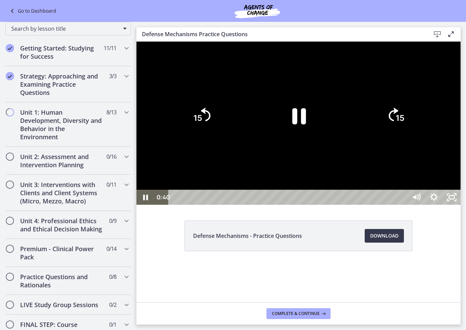
click at [323, 140] on icon "Pause" at bounding box center [298, 116] width 50 height 50
click at [350, 205] on div at bounding box center [298, 123] width 324 height 163
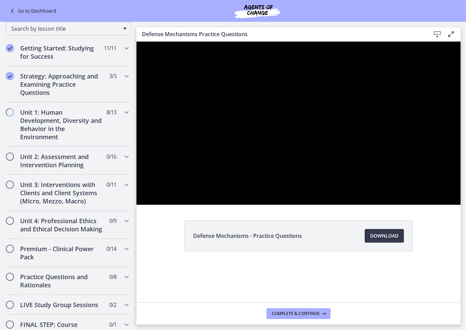
click at [356, 205] on div at bounding box center [298, 123] width 324 height 163
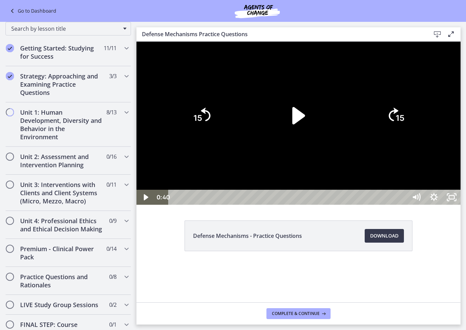
click at [305, 124] on icon "Play Video" at bounding box center [298, 115] width 13 height 17
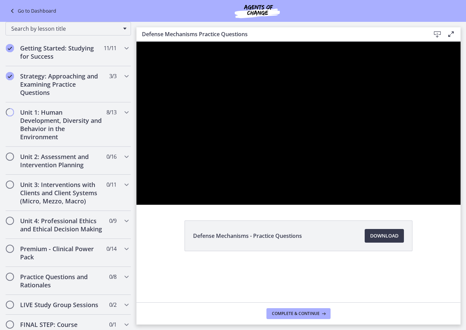
click at [213, 205] on div at bounding box center [298, 123] width 324 height 163
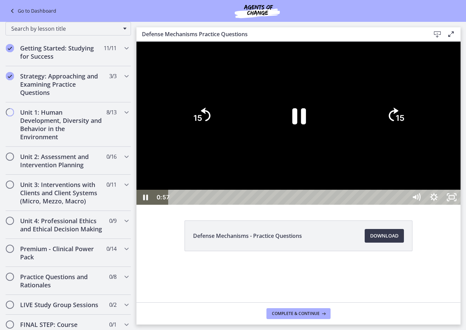
click at [219, 205] on div at bounding box center [298, 123] width 324 height 163
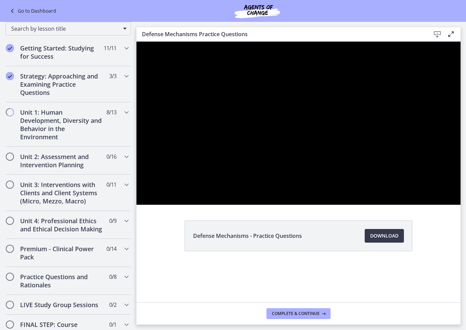
click at [220, 205] on div at bounding box center [298, 123] width 324 height 163
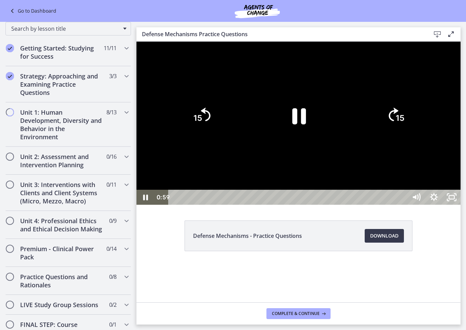
click at [217, 205] on div at bounding box center [298, 123] width 324 height 163
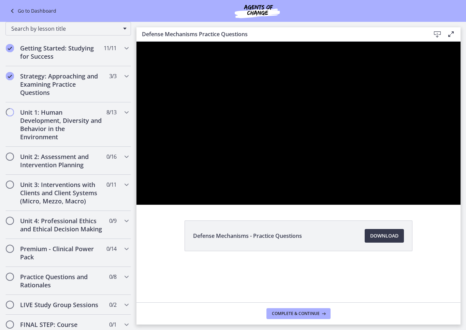
click at [224, 205] on div at bounding box center [298, 123] width 324 height 163
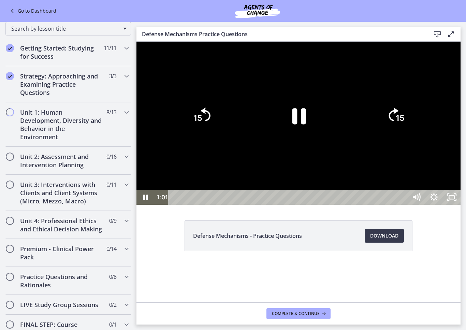
click at [224, 205] on div at bounding box center [298, 123] width 324 height 163
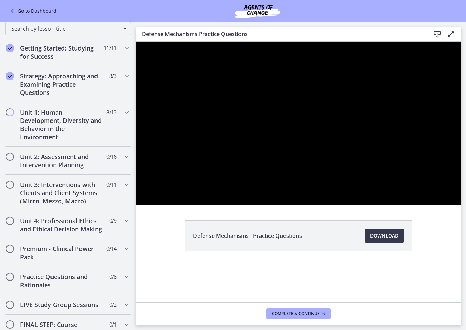
click at [222, 205] on div at bounding box center [298, 123] width 324 height 163
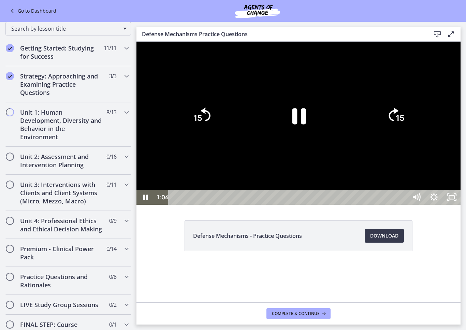
click at [306, 124] on icon "Pause" at bounding box center [299, 116] width 14 height 16
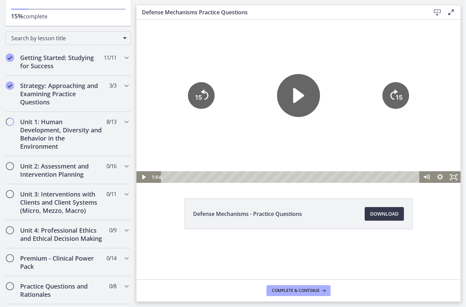
click at [292, 97] on icon "Play Video" at bounding box center [298, 95] width 43 height 43
click at [197, 99] on tspan "15" at bounding box center [198, 97] width 7 height 7
click at [457, 183] on div "Defense Mechanisms - Practice Questions Download Opens in a new window" at bounding box center [298, 150] width 324 height 260
click at [459, 176] on icon "Fullscreen" at bounding box center [454, 177] width 14 height 12
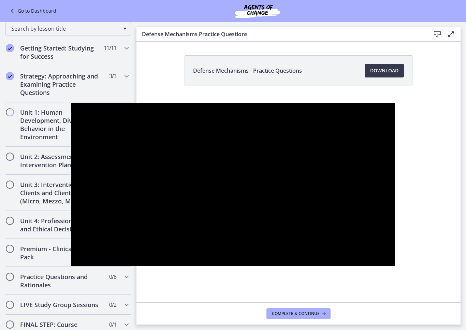
click at [118, 170] on div at bounding box center [233, 184] width 324 height 163
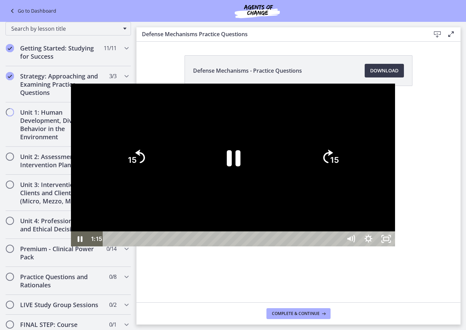
click at [246, 165] on icon "Pause" at bounding box center [233, 158] width 50 height 50
click at [123, 84] on div at bounding box center [233, 165] width 324 height 163
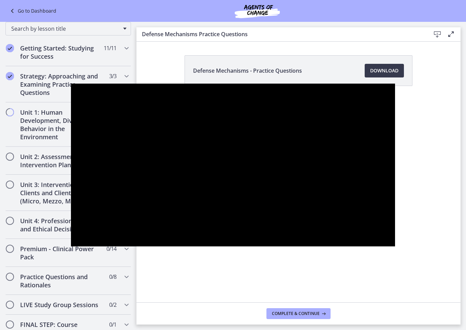
click at [132, 184] on div at bounding box center [233, 165] width 324 height 163
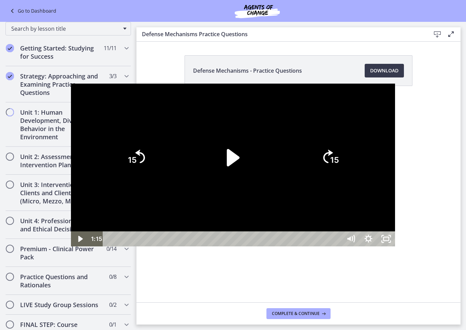
click at [128, 163] on tspan "15" at bounding box center [132, 160] width 9 height 10
click at [128, 161] on tspan "15" at bounding box center [132, 160] width 9 height 10
click at [127, 160] on tspan "15" at bounding box center [132, 160] width 10 height 11
click at [128, 163] on tspan "15" at bounding box center [132, 160] width 9 height 10
click at [128, 164] on tspan "15" at bounding box center [132, 160] width 9 height 10
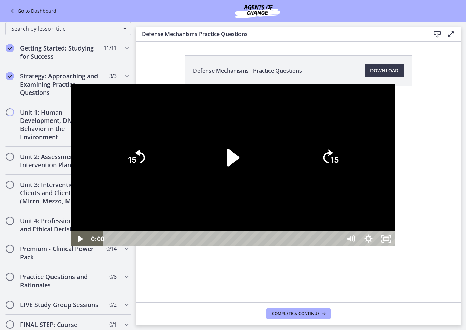
click at [128, 163] on tspan "15" at bounding box center [132, 160] width 9 height 10
click at [234, 156] on icon "Play Video" at bounding box center [233, 157] width 13 height 17
click at [395, 163] on div at bounding box center [233, 165] width 324 height 163
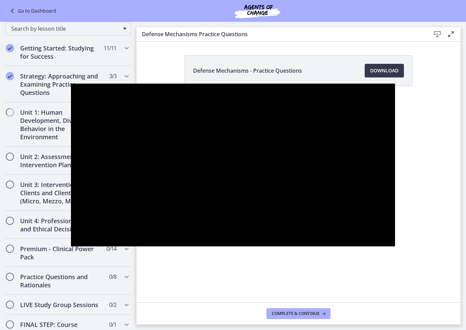
click at [395, 169] on div at bounding box center [233, 165] width 324 height 163
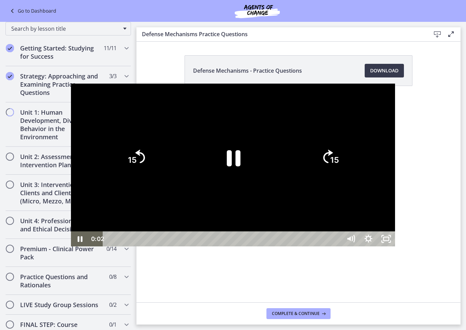
click at [355, 176] on div at bounding box center [233, 165] width 324 height 163
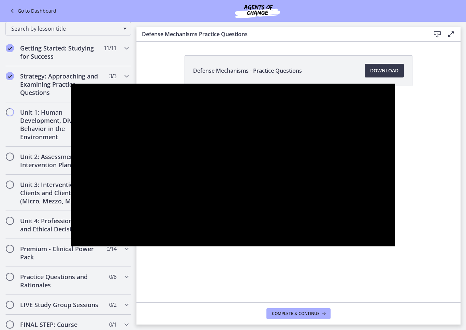
click at [358, 163] on div at bounding box center [233, 165] width 324 height 163
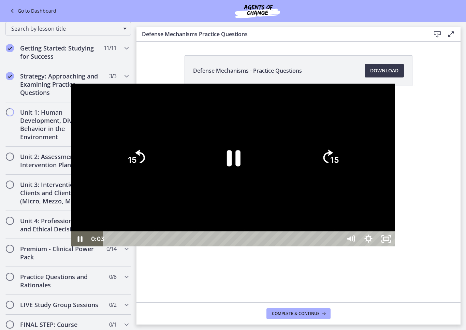
click at [347, 166] on icon "15" at bounding box center [330, 157] width 35 height 35
click at [347, 164] on icon "15" at bounding box center [330, 157] width 35 height 35
click at [347, 160] on icon "15" at bounding box center [330, 157] width 35 height 35
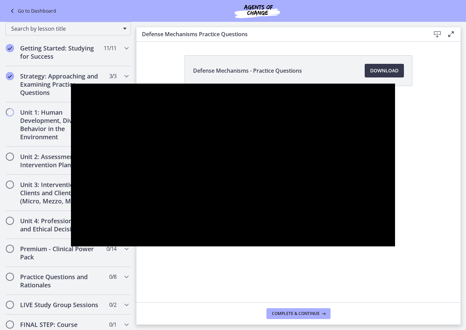
click at [322, 162] on div at bounding box center [233, 165] width 324 height 163
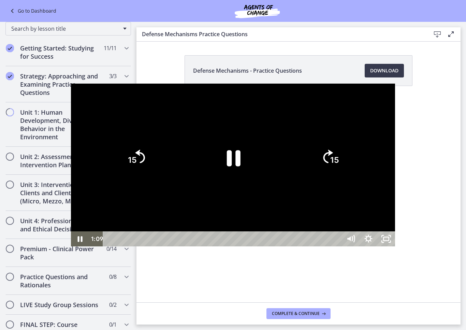
click at [248, 178] on icon "Pause" at bounding box center [233, 158] width 50 height 50
click at [248, 175] on icon "Play Video" at bounding box center [233, 158] width 50 height 50
click at [395, 247] on div at bounding box center [233, 165] width 324 height 163
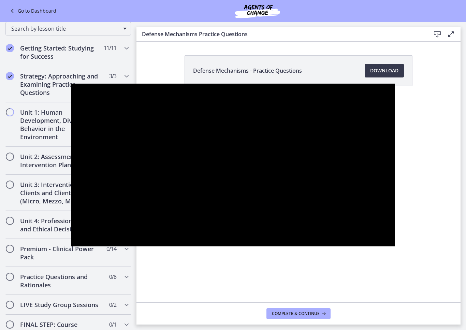
click at [251, 178] on div at bounding box center [233, 165] width 324 height 163
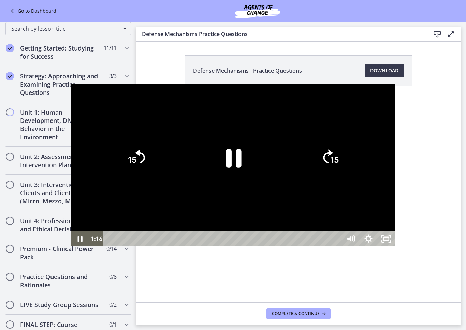
click at [242, 178] on icon "Pause" at bounding box center [233, 158] width 56 height 56
click at [353, 98] on div at bounding box center [233, 165] width 324 height 163
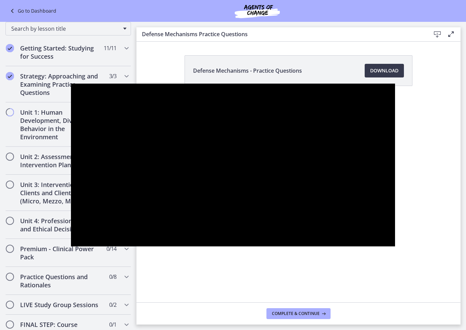
click at [382, 229] on div at bounding box center [233, 165] width 324 height 163
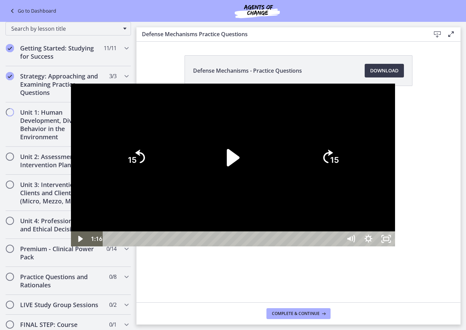
click at [382, 231] on div at bounding box center [233, 165] width 324 height 163
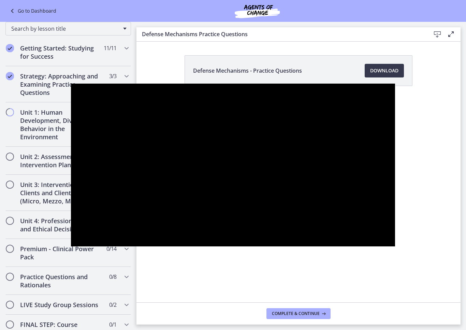
click at [383, 228] on div at bounding box center [233, 165] width 324 height 163
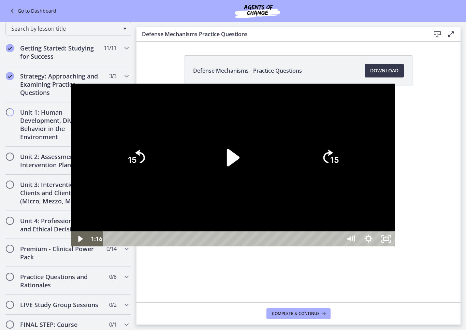
click at [246, 162] on icon "Play Video" at bounding box center [233, 158] width 50 height 50
click at [395, 119] on div at bounding box center [233, 165] width 324 height 163
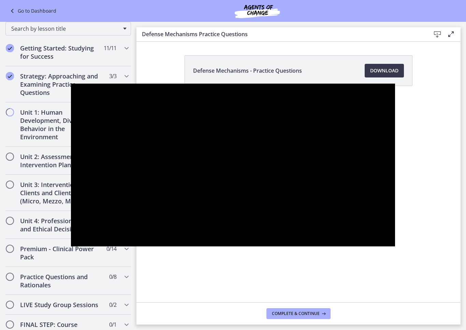
click at [395, 236] on div at bounding box center [233, 165] width 324 height 163
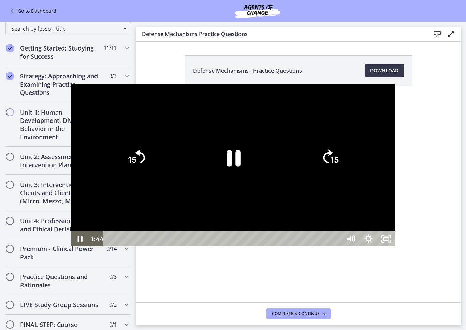
click at [395, 227] on div at bounding box center [233, 165] width 324 height 163
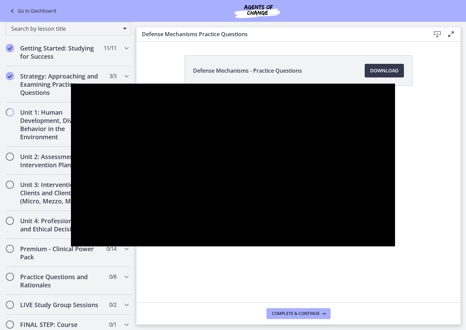
click at [181, 174] on div at bounding box center [233, 165] width 324 height 163
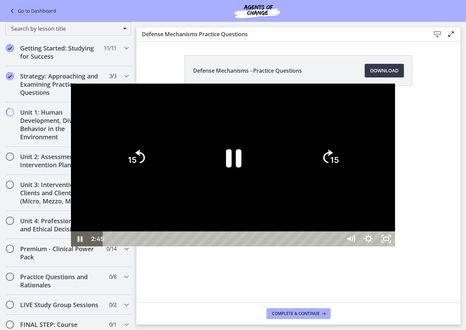
click at [216, 164] on icon "Pause" at bounding box center [233, 158] width 56 height 56
click at [235, 154] on icon "Play Video" at bounding box center [233, 157] width 13 height 17
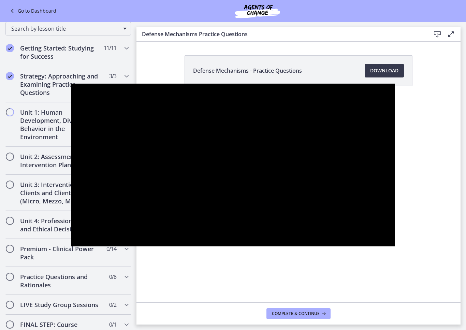
click at [245, 152] on div at bounding box center [233, 165] width 324 height 163
click at [224, 190] on div at bounding box center [233, 165] width 324 height 163
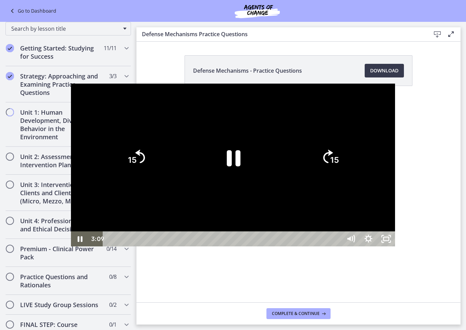
click at [230, 163] on icon "Pause" at bounding box center [234, 158] width 14 height 16
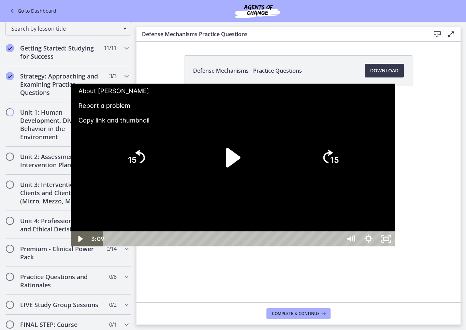
click at [231, 159] on icon "Play Video" at bounding box center [233, 158] width 14 height 20
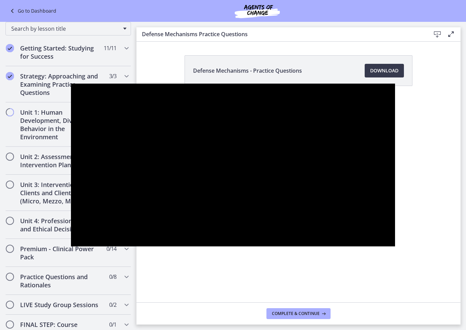
click at [221, 174] on div at bounding box center [233, 165] width 324 height 163
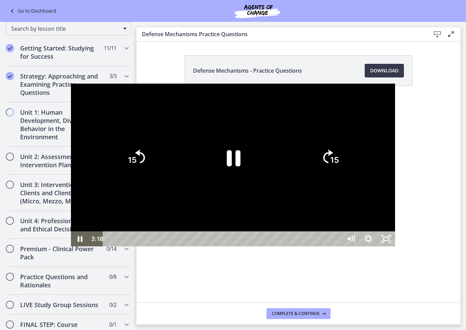
click at [128, 163] on tspan "15" at bounding box center [132, 160] width 9 height 10
click at [118, 157] on icon "15" at bounding box center [135, 157] width 35 height 35
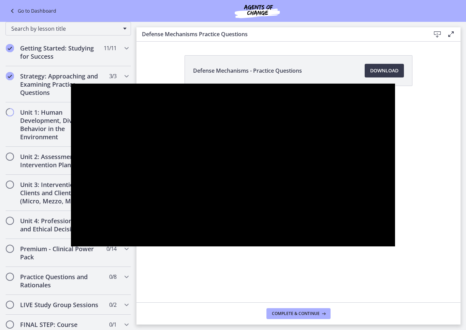
click at [387, 163] on div at bounding box center [233, 165] width 324 height 163
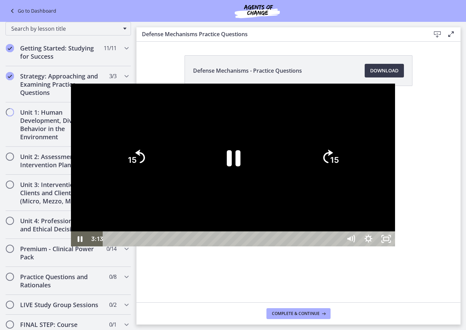
click at [395, 143] on div at bounding box center [233, 165] width 324 height 163
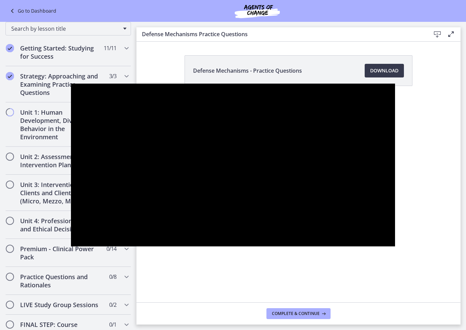
click at [395, 154] on div at bounding box center [233, 165] width 324 height 163
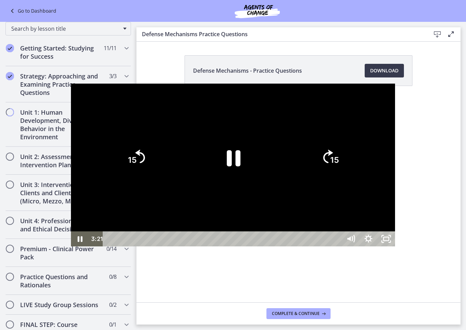
click at [395, 148] on div at bounding box center [233, 165] width 324 height 163
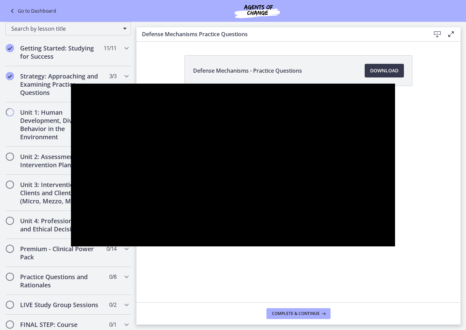
click at [164, 145] on div at bounding box center [233, 165] width 324 height 163
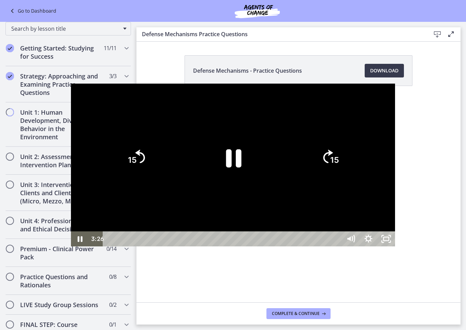
click at [215, 151] on icon "Pause" at bounding box center [233, 158] width 56 height 56
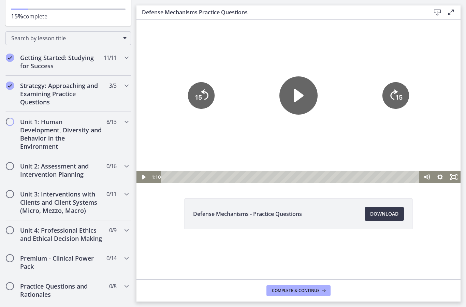
click at [305, 99] on icon "Play Video" at bounding box center [298, 95] width 38 height 38
click at [463, 183] on main "Defense Mechanisms Practice Questions Download Enable fullscreen Defense Mechan…" at bounding box center [300, 153] width 329 height 307
click at [455, 180] on icon "Fullscreen" at bounding box center [454, 177] width 14 height 12
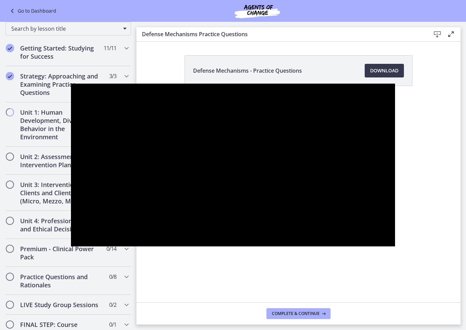
click at [395, 158] on div at bounding box center [233, 165] width 324 height 163
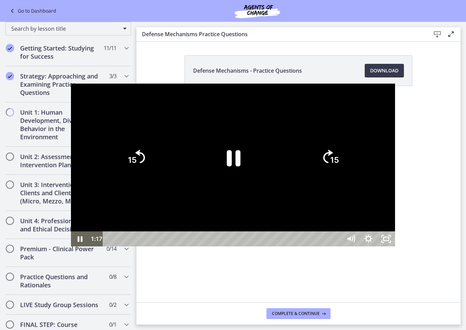
click at [347, 169] on icon "15" at bounding box center [330, 157] width 35 height 35
click at [350, 169] on icon "15" at bounding box center [330, 157] width 39 height 39
click at [347, 169] on icon "15" at bounding box center [330, 157] width 35 height 35
click at [347, 173] on icon "15" at bounding box center [330, 157] width 35 height 35
click at [350, 173] on icon "15" at bounding box center [330, 157] width 39 height 39
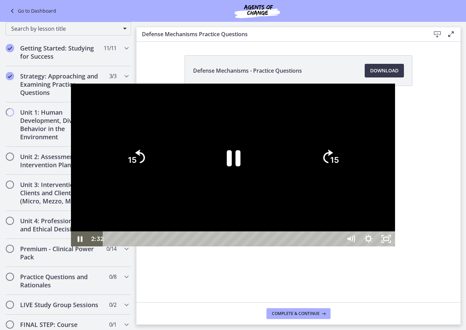
click at [347, 175] on icon "15" at bounding box center [330, 157] width 35 height 35
click at [347, 175] on button "15" at bounding box center [330, 157] width 35 height 35
click at [347, 175] on icon "15" at bounding box center [330, 157] width 35 height 35
click at [350, 165] on icon "15" at bounding box center [330, 157] width 39 height 39
click at [118, 162] on icon "15" at bounding box center [135, 157] width 35 height 35
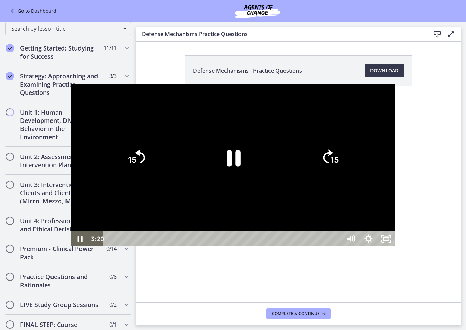
click at [71, 133] on div at bounding box center [233, 165] width 324 height 163
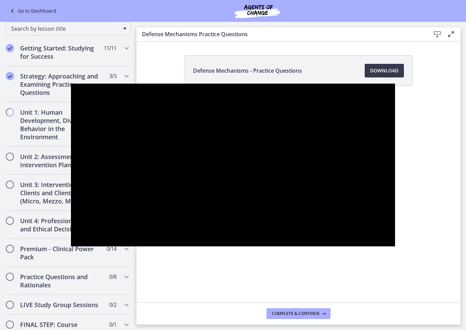
click at [129, 189] on div at bounding box center [233, 165] width 324 height 163
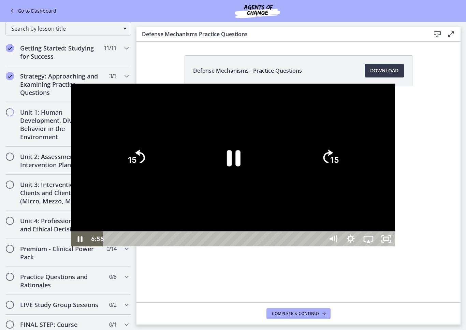
click at [128, 158] on tspan "15" at bounding box center [132, 160] width 9 height 10
click at [118, 158] on icon "15" at bounding box center [135, 157] width 35 height 35
click at [127, 179] on icon "15" at bounding box center [135, 187] width 17 height 17
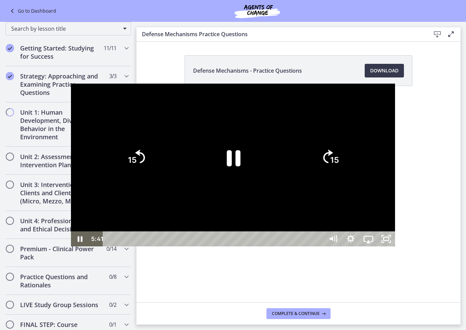
click at [117, 218] on div at bounding box center [233, 165] width 324 height 163
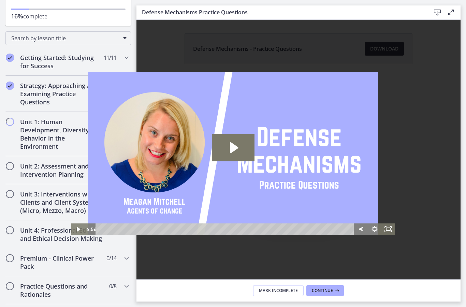
scroll to position [0, 0]
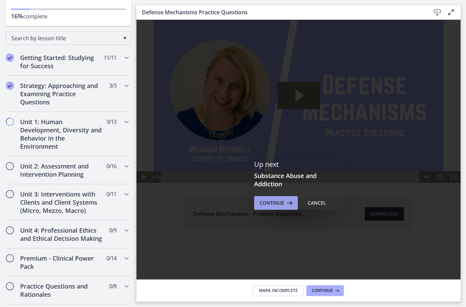
click at [297, 198] on button "Continue" at bounding box center [276, 203] width 44 height 14
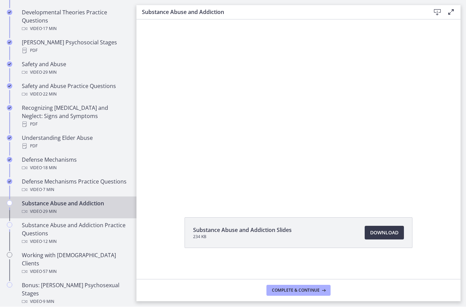
scroll to position [348, 0]
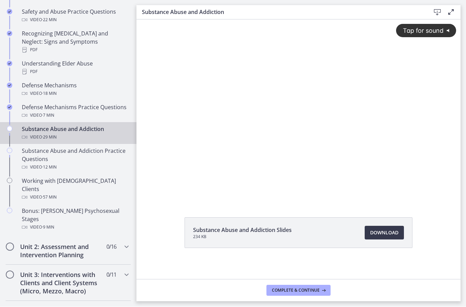
click at [161, 149] on div "Tap for sound @keyframes VOLUME_SMALL_WAVE_FLASH { 0% { opacity: 0; } 33% { opa…" at bounding box center [298, 104] width 324 height 171
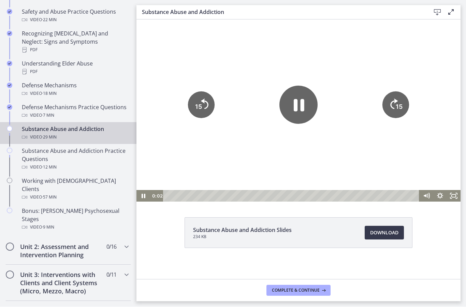
click at [399, 98] on icon "15" at bounding box center [395, 104] width 27 height 27
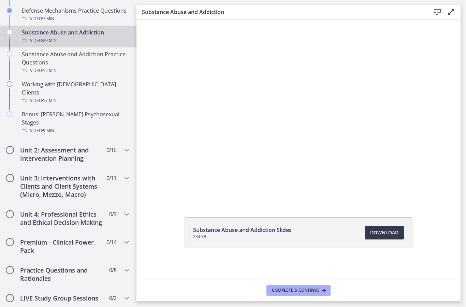
scroll to position [421, 0]
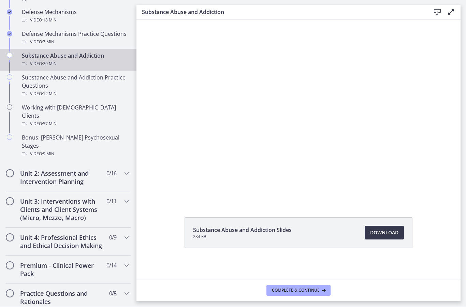
click at [414, 88] on div at bounding box center [298, 110] width 324 height 182
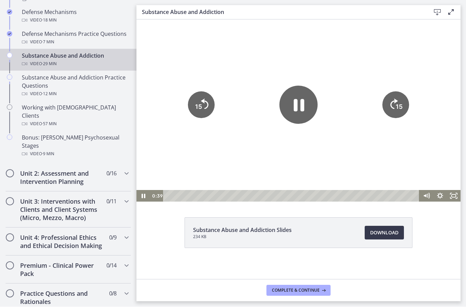
click at [426, 83] on div at bounding box center [298, 110] width 324 height 182
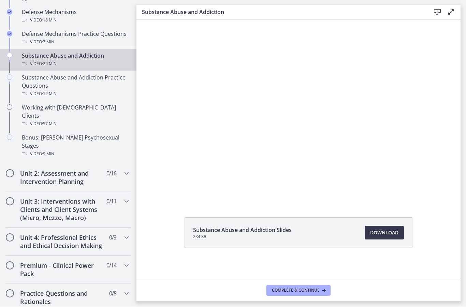
click at [419, 85] on div at bounding box center [298, 110] width 324 height 182
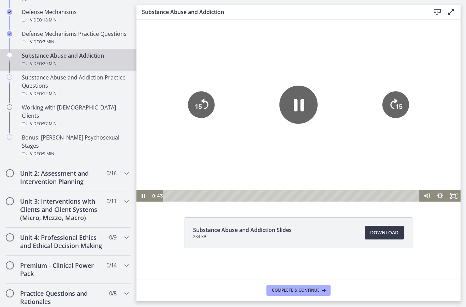
click at [428, 82] on div at bounding box center [298, 110] width 324 height 182
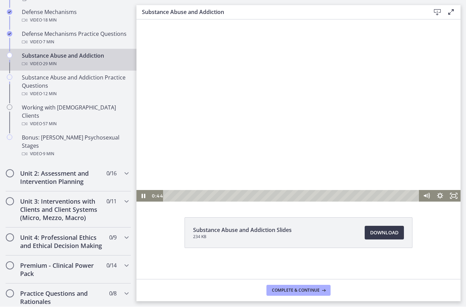
click at [425, 82] on div at bounding box center [298, 110] width 324 height 182
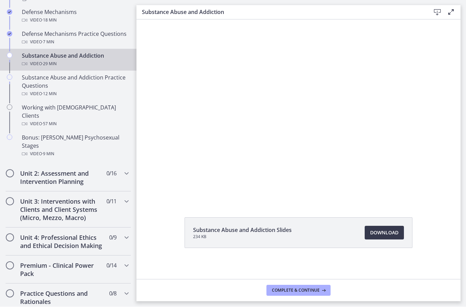
click at [423, 84] on div at bounding box center [298, 110] width 324 height 182
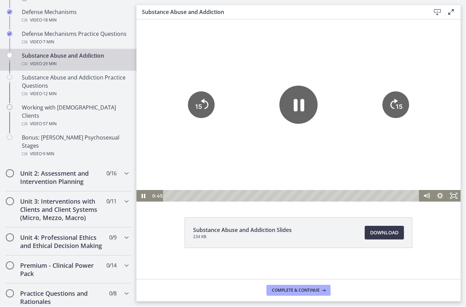
click at [426, 82] on div at bounding box center [298, 110] width 324 height 182
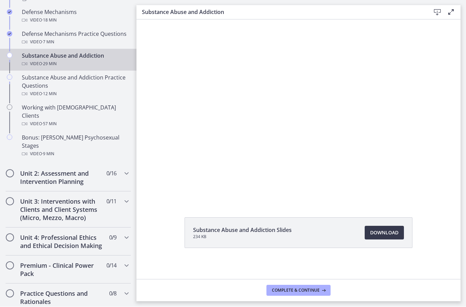
click at [426, 82] on div at bounding box center [298, 110] width 324 height 182
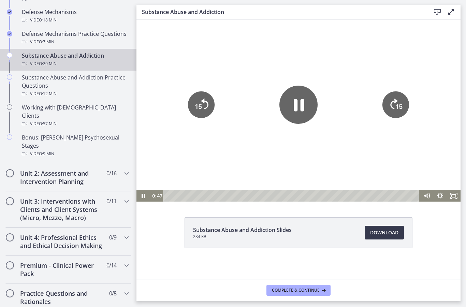
click at [427, 82] on div at bounding box center [298, 110] width 324 height 182
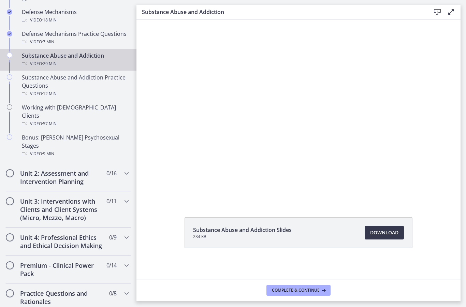
click at [421, 84] on div at bounding box center [298, 110] width 324 height 182
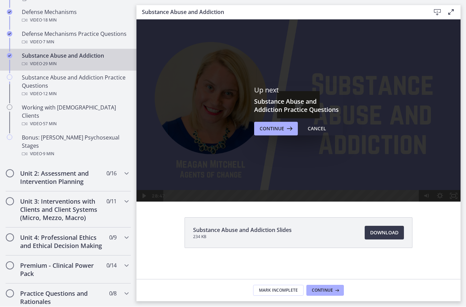
scroll to position [0, 0]
click at [153, 144] on div "Up next Substance Abuse and Addiction Practice Questions Continue Cancel" at bounding box center [298, 111] width 324 height 182
click at [141, 201] on div "Up next Substance Abuse and Addiction Practice Questions Continue Cancel" at bounding box center [298, 111] width 324 height 182
click at [141, 200] on div "Up next Substance Abuse and Addiction Practice Questions Continue Cancel" at bounding box center [298, 111] width 324 height 182
click at [143, 196] on div "Up next Substance Abuse and Addiction Practice Questions Continue Cancel" at bounding box center [298, 111] width 324 height 182
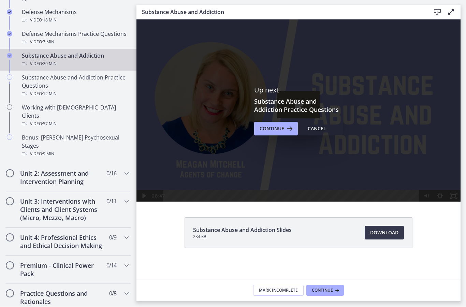
click at [62, 60] on div "Video · 29 min" at bounding box center [75, 64] width 106 height 8
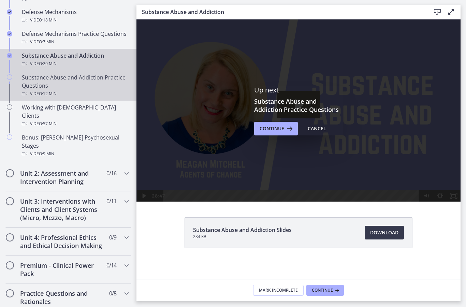
click at [31, 79] on div "Substance Abuse and Addiction Practice Questions Video · 12 min" at bounding box center [75, 86] width 106 height 25
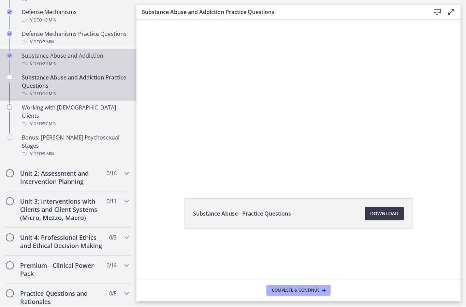
click at [33, 60] on div "Video · 29 min" at bounding box center [75, 64] width 106 height 8
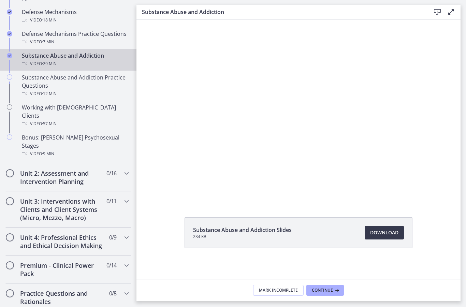
click at [153, 134] on div at bounding box center [298, 110] width 324 height 182
click at [376, 137] on div at bounding box center [298, 110] width 324 height 182
click at [423, 90] on div at bounding box center [298, 110] width 324 height 182
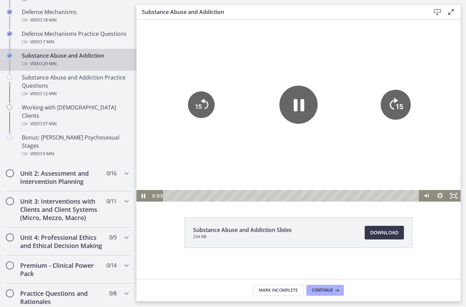
click at [400, 101] on icon "15" at bounding box center [396, 105] width 30 height 30
click at [429, 87] on div at bounding box center [298, 110] width 324 height 182
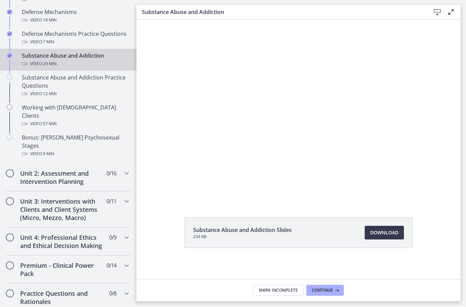
click at [171, 114] on div at bounding box center [298, 110] width 324 height 182
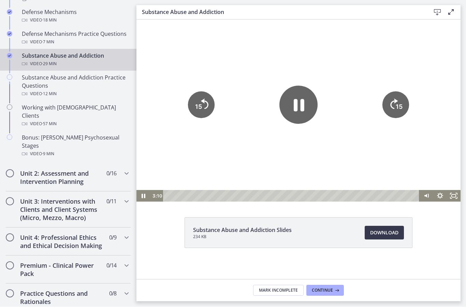
click at [199, 108] on tspan "15" at bounding box center [198, 106] width 7 height 7
click at [168, 54] on div at bounding box center [298, 110] width 324 height 182
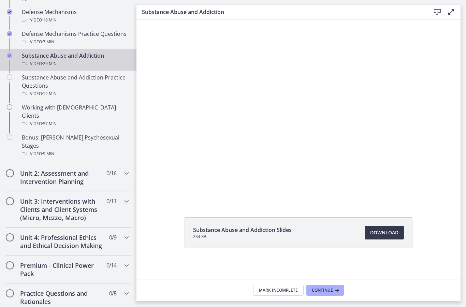
click at [146, 110] on div at bounding box center [298, 110] width 324 height 182
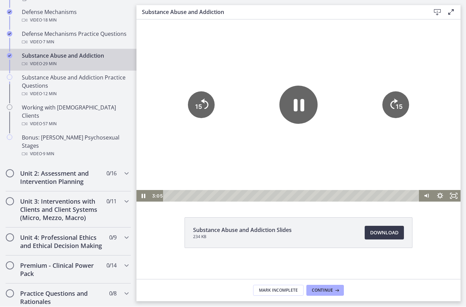
click at [149, 111] on div at bounding box center [298, 110] width 324 height 182
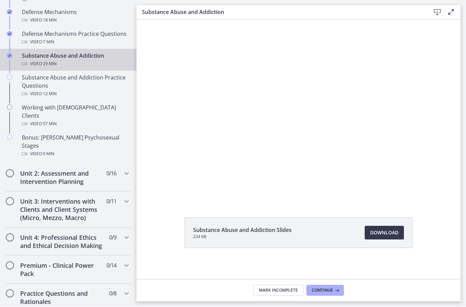
click at [191, 106] on div at bounding box center [298, 110] width 324 height 182
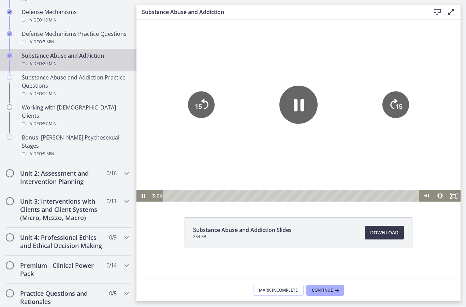
click at [199, 94] on icon "15" at bounding box center [201, 104] width 27 height 27
click at [195, 97] on icon "15" at bounding box center [201, 104] width 27 height 27
click at [167, 53] on div at bounding box center [298, 110] width 324 height 182
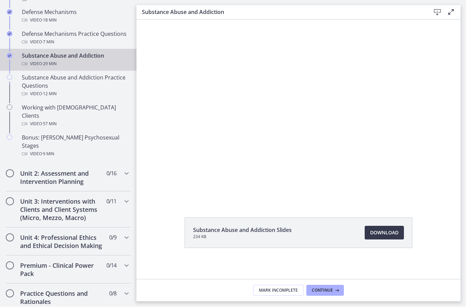
click at [167, 144] on div at bounding box center [298, 110] width 324 height 182
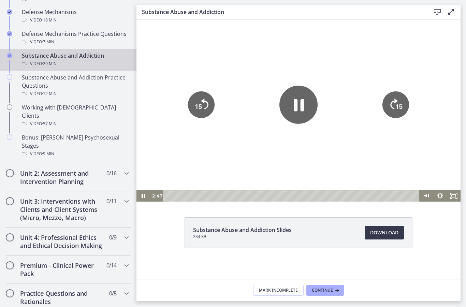
click at [181, 113] on div at bounding box center [298, 110] width 324 height 182
click at [188, 97] on icon "15" at bounding box center [201, 104] width 27 height 27
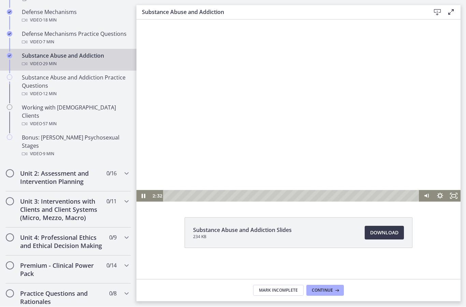
click at [197, 106] on div at bounding box center [298, 110] width 324 height 182
click at [196, 106] on div at bounding box center [298, 110] width 324 height 182
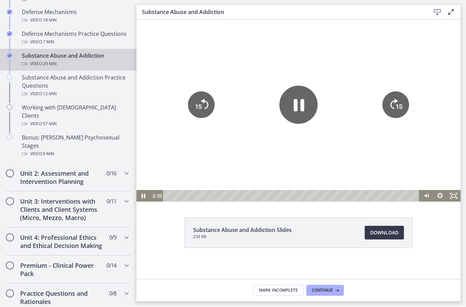
click at [193, 100] on icon "15" at bounding box center [201, 104] width 27 height 27
click at [194, 98] on icon "15" at bounding box center [200, 80] width 33 height 33
click at [193, 98] on icon "15" at bounding box center [201, 104] width 27 height 27
click at [191, 105] on icon "15" at bounding box center [201, 104] width 27 height 27
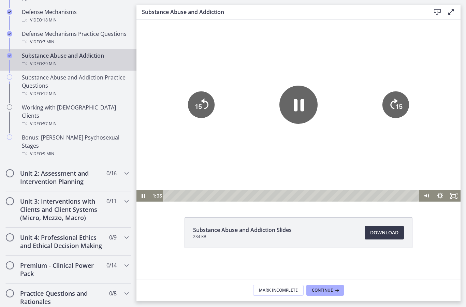
click at [191, 105] on icon "15" at bounding box center [201, 104] width 27 height 27
click at [172, 61] on div at bounding box center [298, 110] width 324 height 182
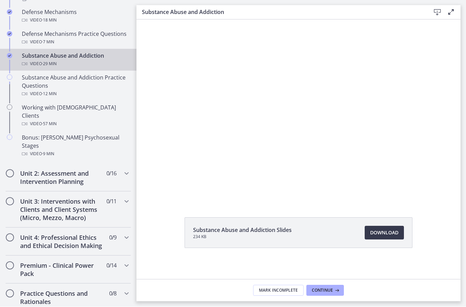
click at [193, 111] on div at bounding box center [298, 110] width 324 height 182
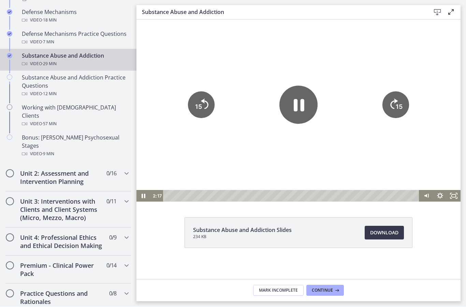
click at [197, 99] on icon "15" at bounding box center [201, 104] width 27 height 27
click at [191, 98] on icon "15" at bounding box center [200, 80] width 33 height 33
click at [190, 97] on icon "15" at bounding box center [201, 104] width 27 height 27
click at [190, 98] on icon "15" at bounding box center [200, 80] width 33 height 33
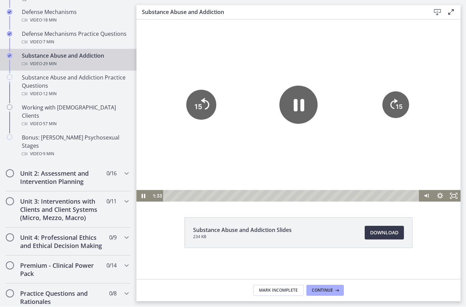
click at [190, 101] on icon "15" at bounding box center [201, 105] width 30 height 30
click at [192, 107] on icon "15" at bounding box center [201, 105] width 30 height 30
click at [191, 106] on icon "15" at bounding box center [201, 104] width 27 height 27
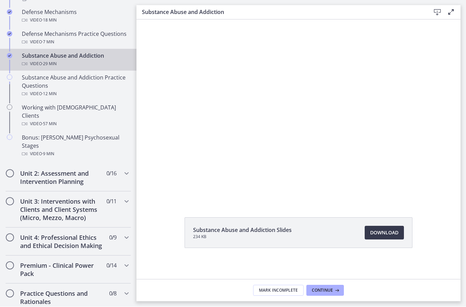
click at [224, 85] on div at bounding box center [298, 110] width 324 height 182
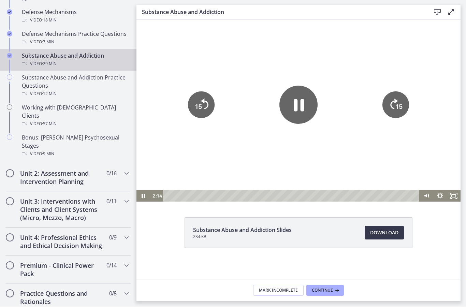
click at [294, 101] on icon "Pause" at bounding box center [299, 105] width 11 height 12
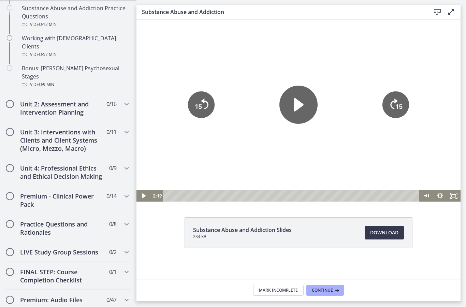
scroll to position [494, 0]
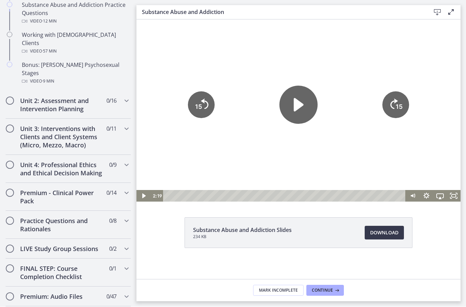
click at [323, 101] on div at bounding box center [298, 110] width 324 height 182
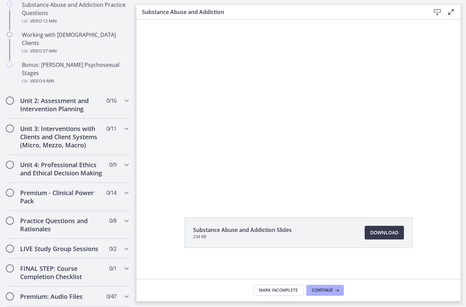
click at [307, 117] on div at bounding box center [298, 110] width 324 height 182
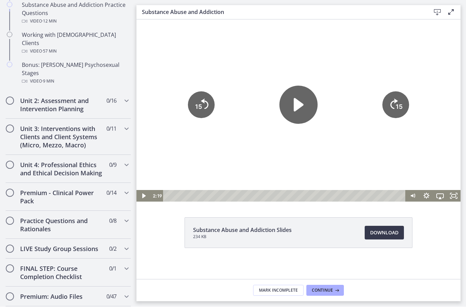
click at [293, 102] on icon "Play Video" at bounding box center [298, 105] width 38 height 38
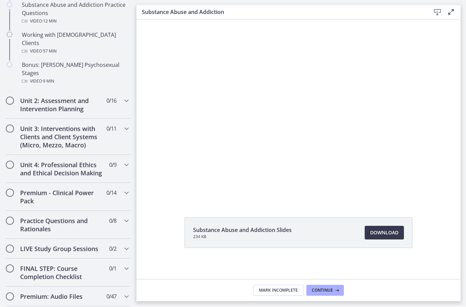
click at [194, 143] on div at bounding box center [298, 110] width 324 height 182
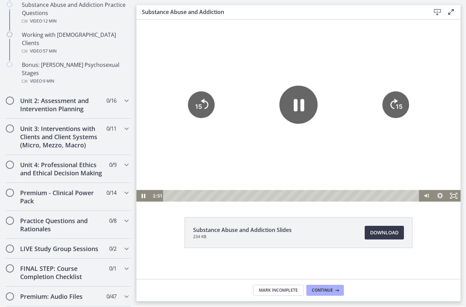
click at [196, 108] on tspan "15" at bounding box center [198, 106] width 7 height 7
click at [194, 104] on icon "15" at bounding box center [201, 104] width 27 height 27
click at [193, 104] on icon "15" at bounding box center [201, 104] width 27 height 27
click at [189, 98] on icon "15" at bounding box center [200, 80] width 33 height 33
click at [189, 105] on div at bounding box center [298, 110] width 324 height 182
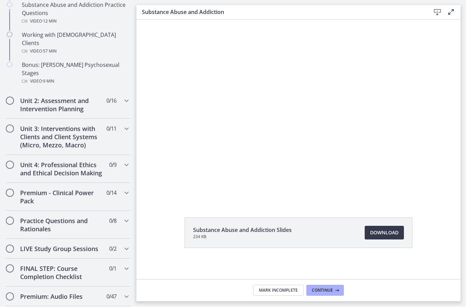
click at [177, 86] on div at bounding box center [298, 110] width 324 height 182
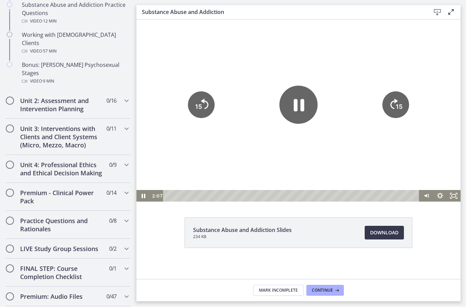
click at [186, 112] on div at bounding box center [298, 110] width 324 height 182
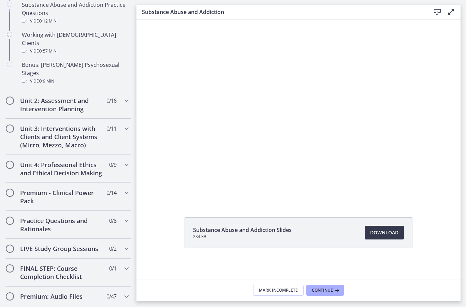
click at [190, 105] on div at bounding box center [298, 110] width 324 height 182
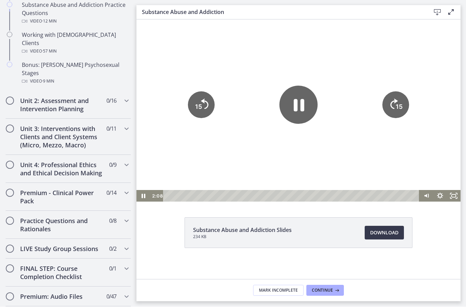
click at [192, 107] on icon "15" at bounding box center [201, 104] width 27 height 27
click at [194, 109] on icon "15" at bounding box center [201, 105] width 30 height 30
click at [173, 65] on div at bounding box center [298, 110] width 324 height 182
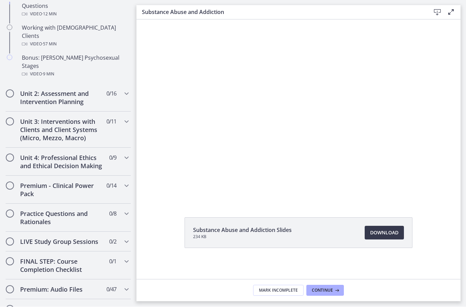
scroll to position [501, 0]
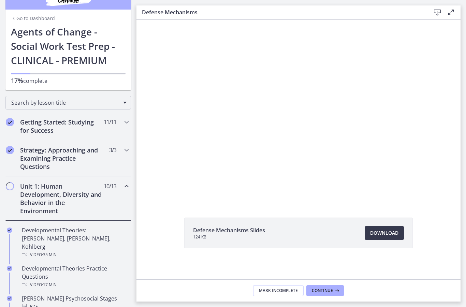
scroll to position [28, 0]
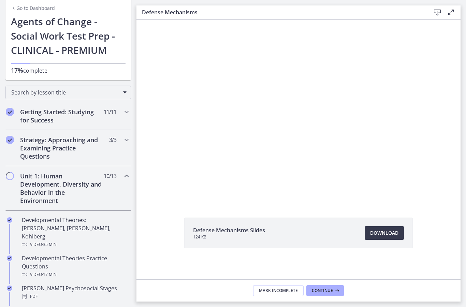
click at [51, 188] on h2 "Unit 1: Human Development, Diversity and Behavior in the Environment" at bounding box center [61, 188] width 83 height 33
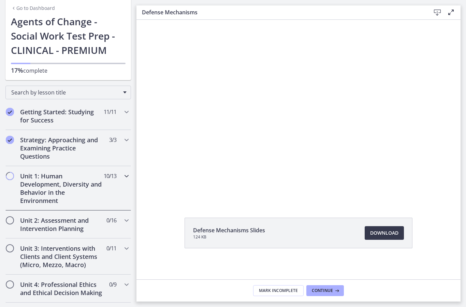
click at [57, 184] on h2 "Unit 1: Human Development, Diversity and Behavior in the Environment" at bounding box center [61, 188] width 83 height 33
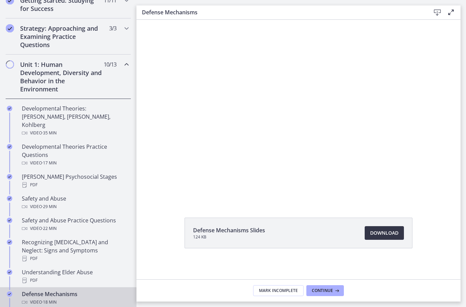
click at [375, 230] on span "Download Opens in a new window" at bounding box center [384, 233] width 28 height 8
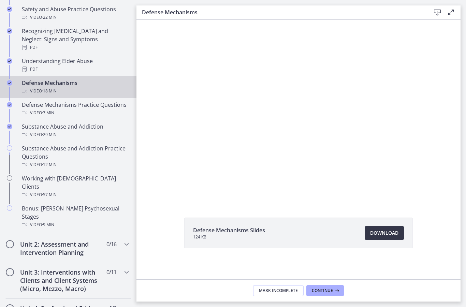
scroll to position [356, 0]
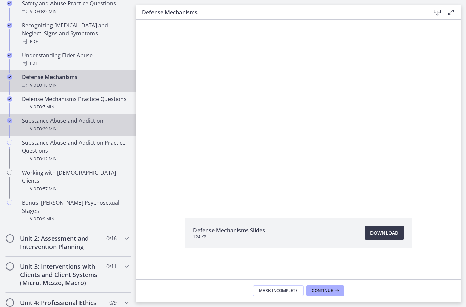
click at [26, 126] on icon "Chapters" at bounding box center [24, 128] width 5 height 5
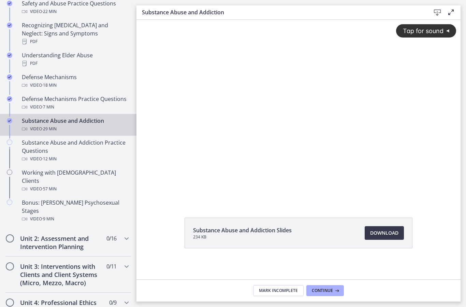
click at [187, 122] on div "Tap for sound @keyframes VOLUME_SMALL_WAVE_FLASH { 0% { opacity: 0; } 33% { opa…" at bounding box center [298, 105] width 324 height 171
click at [428, 161] on div at bounding box center [298, 111] width 324 height 182
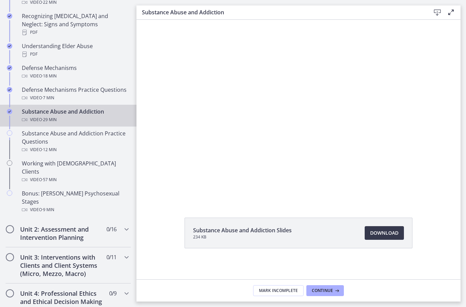
scroll to position [369, 0]
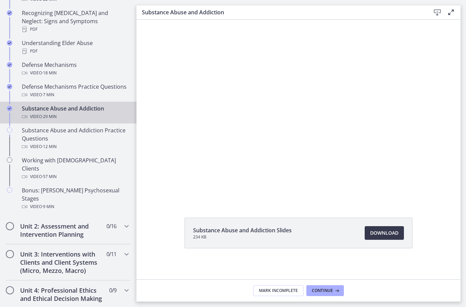
click at [209, 144] on div at bounding box center [298, 111] width 324 height 182
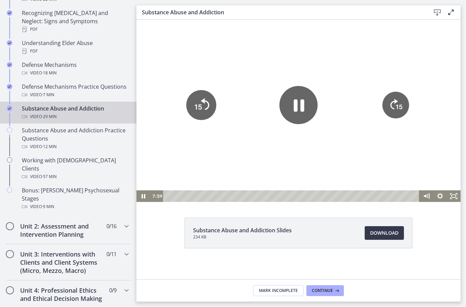
click at [208, 110] on icon "15" at bounding box center [201, 105] width 30 height 30
click at [197, 105] on tspan "15" at bounding box center [198, 106] width 7 height 7
click at [197, 105] on tspan "15" at bounding box center [198, 107] width 8 height 9
click at [199, 106] on tspan "15" at bounding box center [198, 106] width 7 height 7
click at [194, 104] on icon "15" at bounding box center [201, 105] width 27 height 27
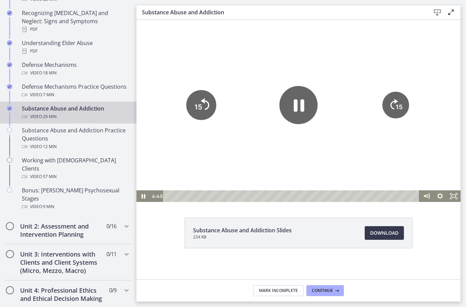
click at [194, 104] on icon "15" at bounding box center [201, 105] width 30 height 30
click at [199, 108] on tspan "15" at bounding box center [198, 106] width 7 height 7
click at [198, 108] on tspan "15" at bounding box center [198, 106] width 7 height 7
click at [198, 106] on icon "15" at bounding box center [201, 105] width 30 height 30
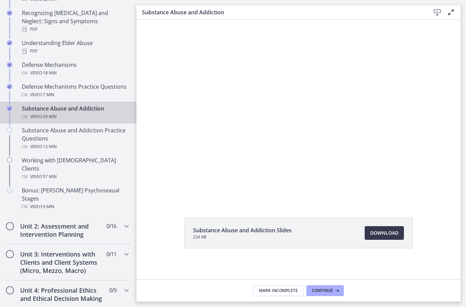
click at [150, 97] on div at bounding box center [298, 111] width 324 height 182
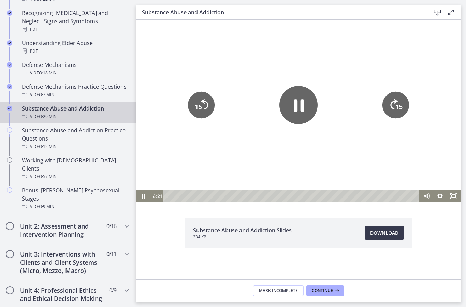
click at [199, 106] on tspan "15" at bounding box center [198, 106] width 7 height 7
click at [188, 171] on div at bounding box center [298, 111] width 324 height 182
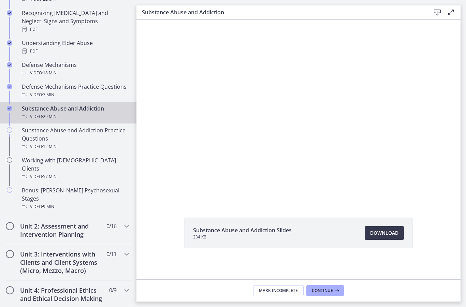
click at [351, 146] on div at bounding box center [298, 111] width 324 height 182
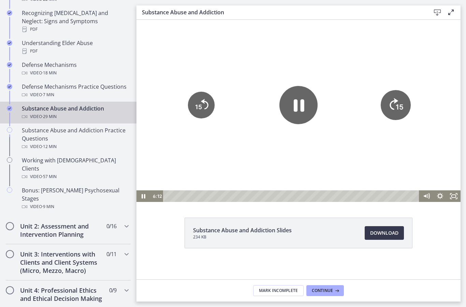
click at [390, 109] on icon "15" at bounding box center [396, 105] width 30 height 30
click at [179, 59] on div at bounding box center [298, 111] width 324 height 182
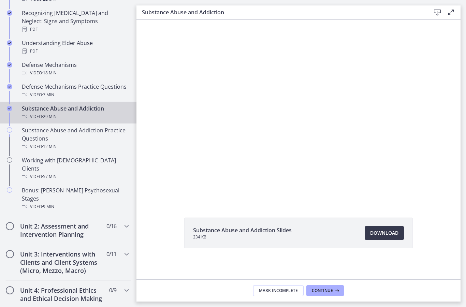
click at [250, 138] on div at bounding box center [298, 111] width 324 height 182
click at [277, 137] on div at bounding box center [298, 111] width 324 height 182
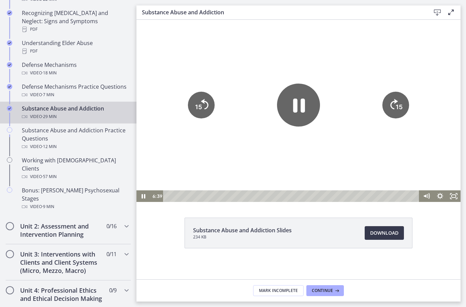
click at [296, 98] on icon "Pause" at bounding box center [298, 105] width 43 height 43
click at [258, 53] on div at bounding box center [298, 111] width 324 height 182
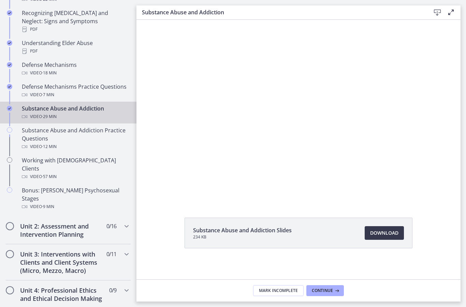
click at [316, 144] on div at bounding box center [298, 111] width 324 height 182
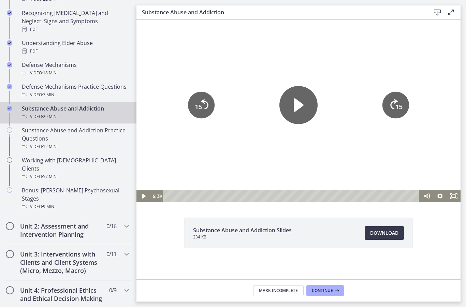
click at [306, 103] on icon "Play Video" at bounding box center [298, 105] width 38 height 38
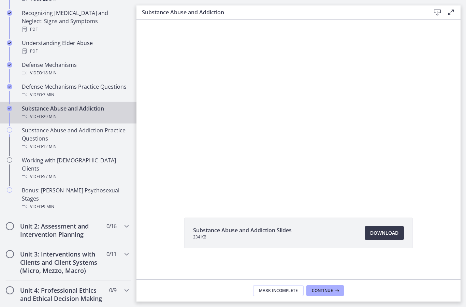
click at [298, 102] on div at bounding box center [298, 111] width 324 height 182
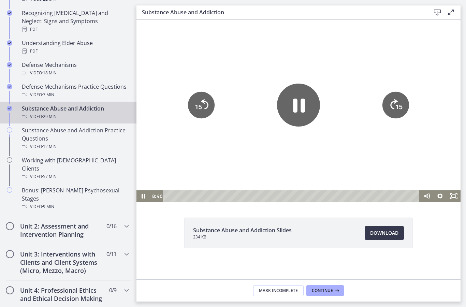
click at [303, 91] on icon "Pause" at bounding box center [298, 105] width 43 height 43
click at [448, 95] on div at bounding box center [298, 111] width 324 height 182
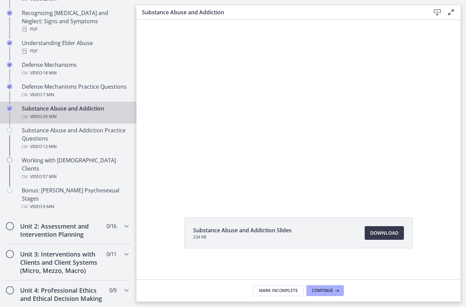
click at [385, 41] on div at bounding box center [298, 111] width 324 height 182
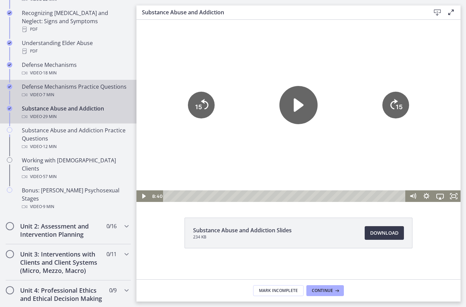
click at [131, 82] on link "Defense Mechanisms Practice Questions Video · 7 min" at bounding box center [68, 91] width 136 height 22
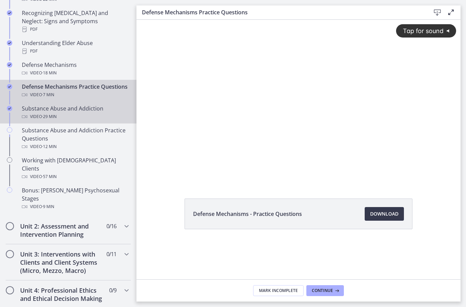
click at [33, 117] on div "Video · 29 min" at bounding box center [75, 117] width 106 height 8
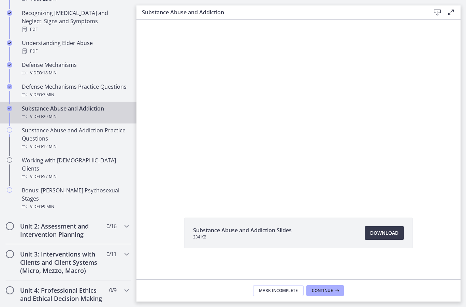
click at [190, 169] on div at bounding box center [298, 111] width 324 height 182
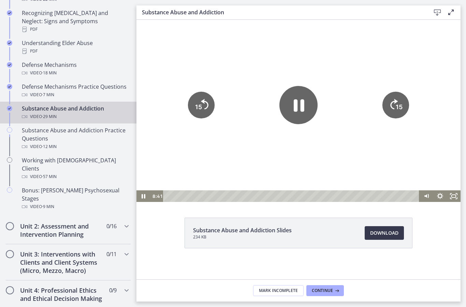
click at [286, 102] on icon "Pause" at bounding box center [298, 105] width 38 height 38
click at [374, 238] on link "Download Opens in a new window" at bounding box center [384, 233] width 39 height 14
